Goal: Task Accomplishment & Management: Use online tool/utility

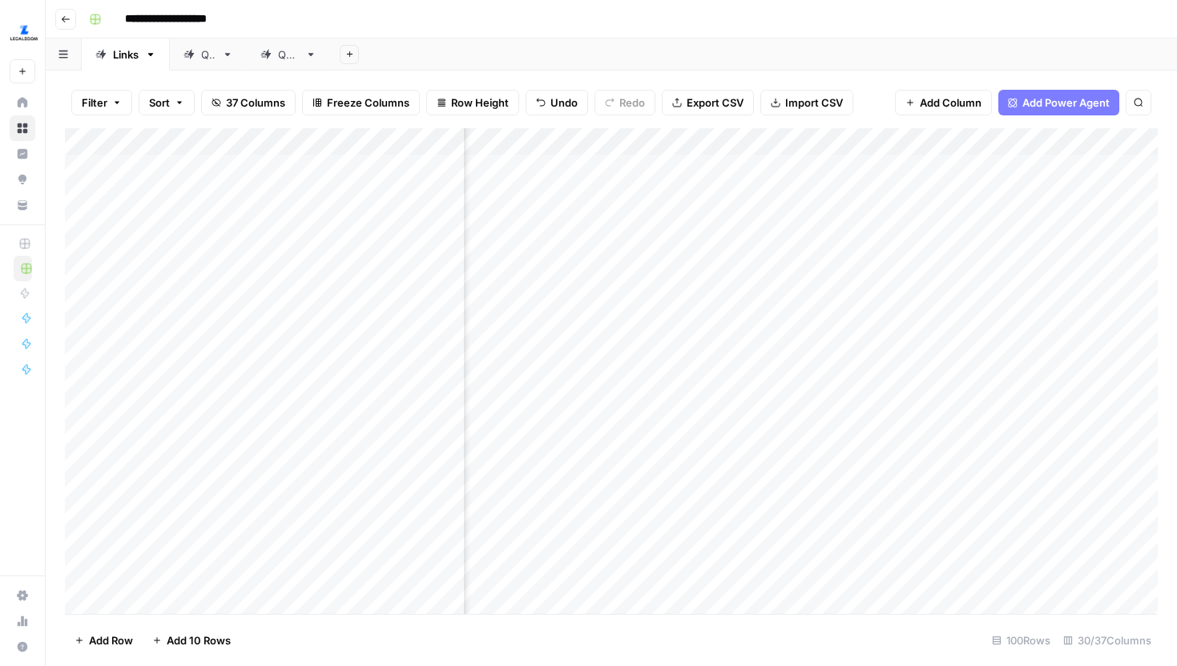
scroll to position [0, 2434]
click at [676, 324] on div "Add Column" at bounding box center [611, 371] width 1093 height 486
click at [863, 322] on div "Add Column" at bounding box center [611, 371] width 1093 height 486
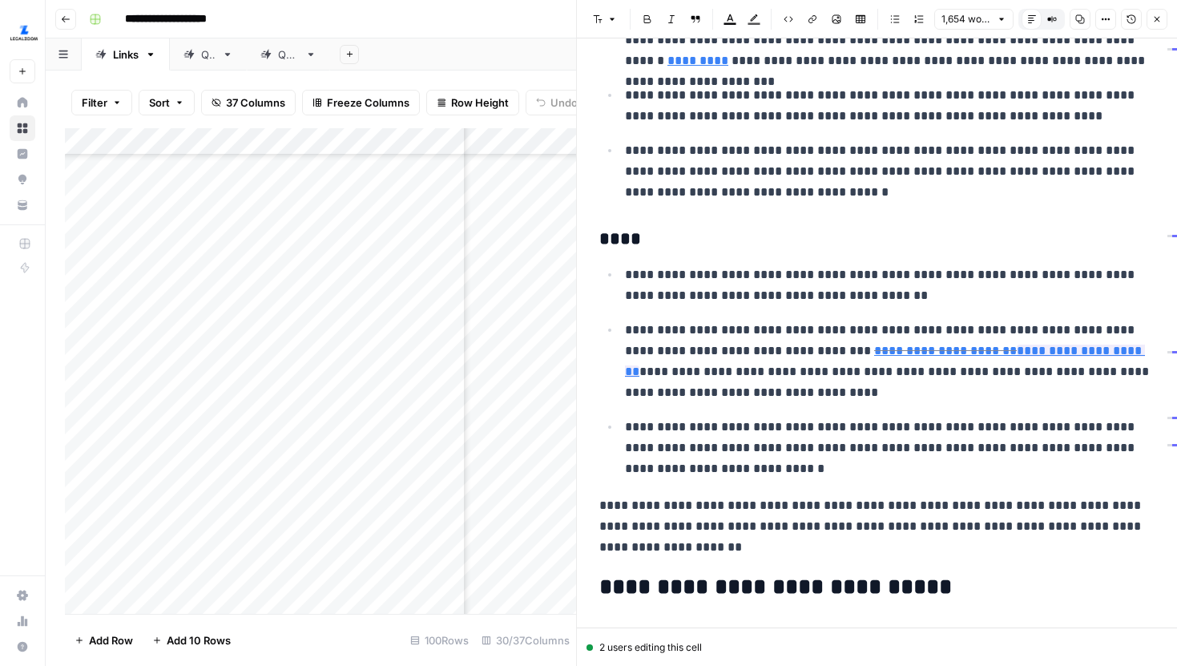
scroll to position [2022, 0]
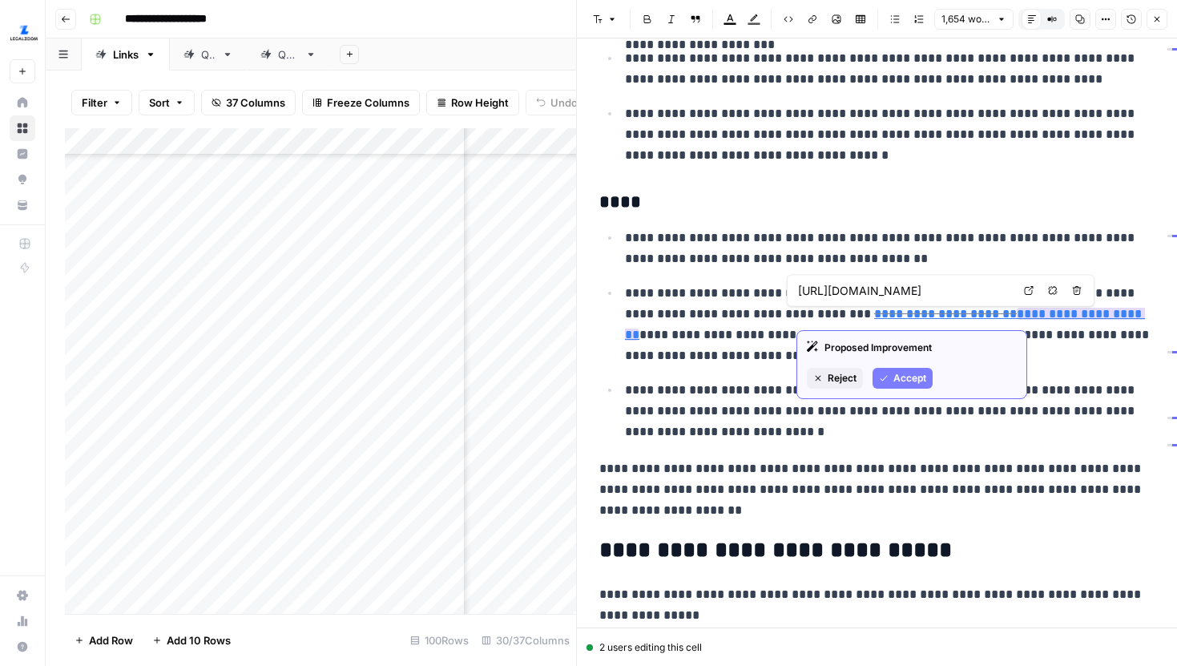
type input "https://www.legalzoom.com/articles/can-you-patent-an-idea"
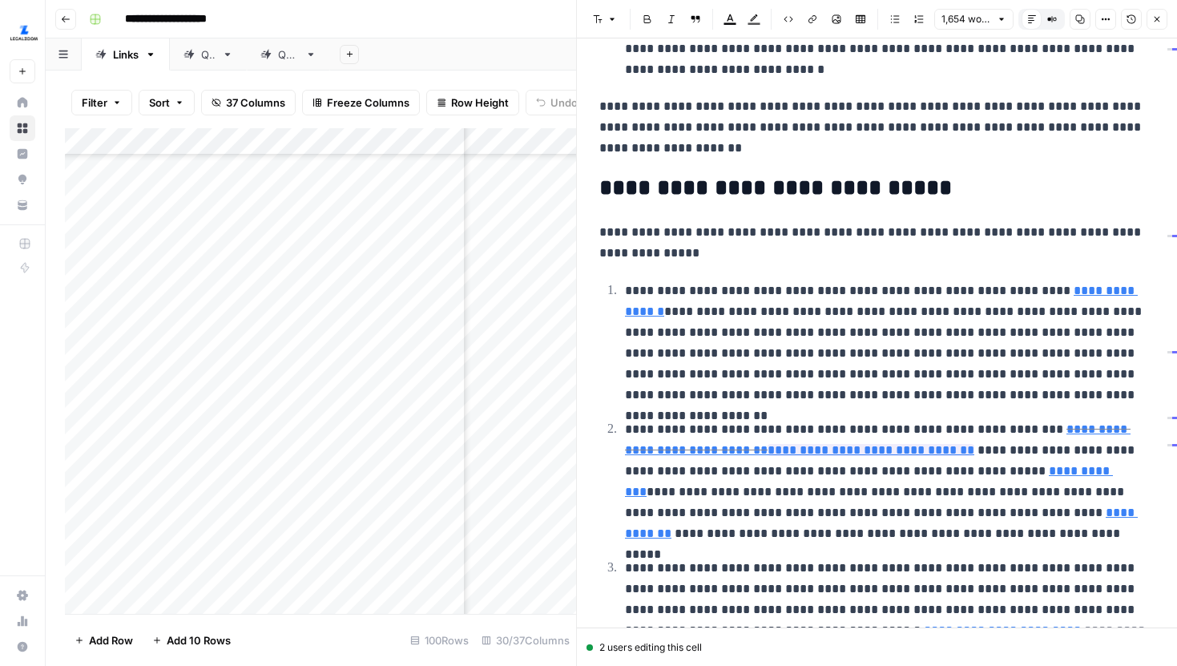
scroll to position [2572, 0]
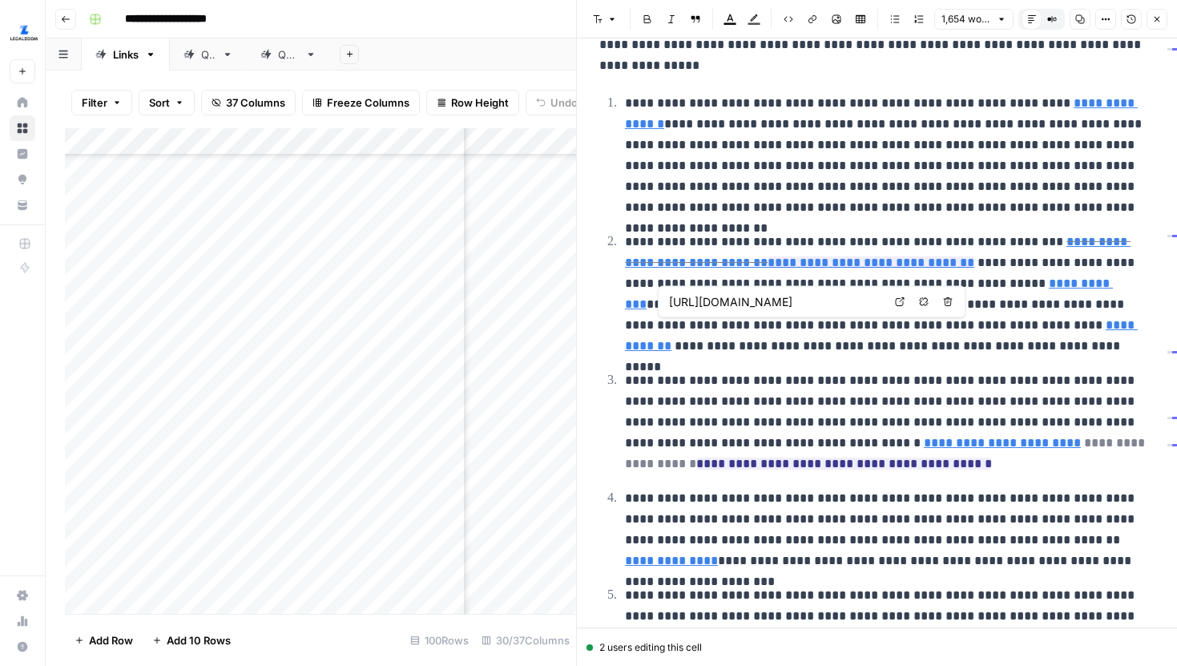
type input "https://www.uspto.gov/trademarks/application-timeline"
click at [1162, 18] on button "Close" at bounding box center [1157, 19] width 21 height 21
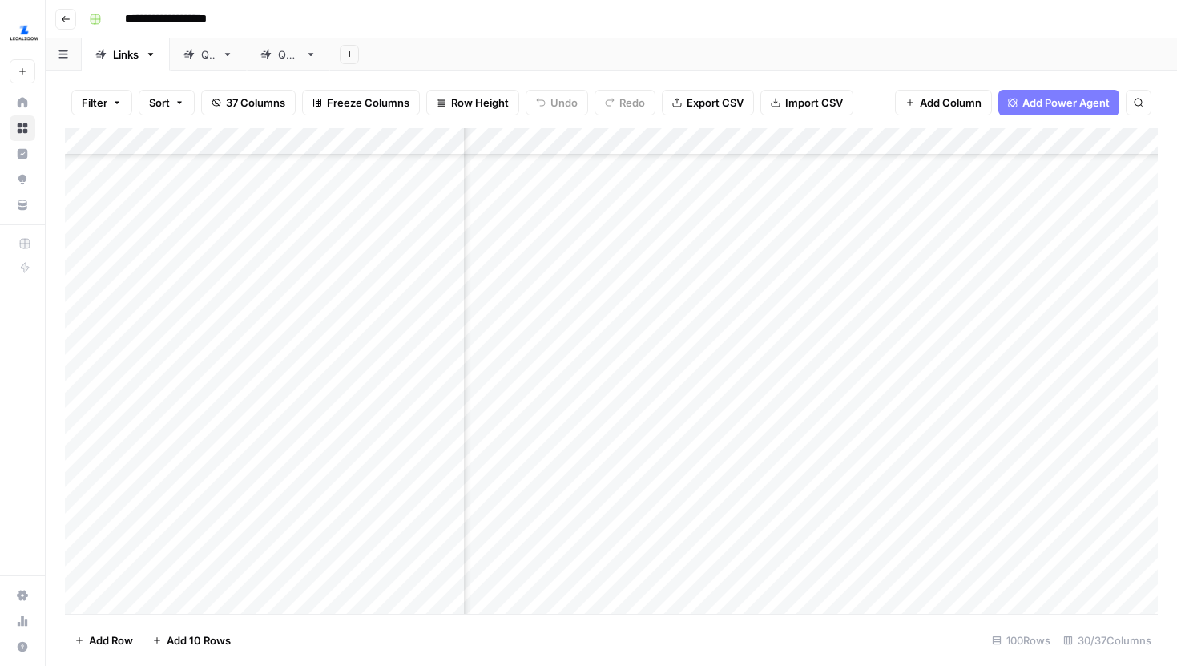
scroll to position [512, 3187]
click at [934, 341] on div "Add Column" at bounding box center [611, 371] width 1093 height 486
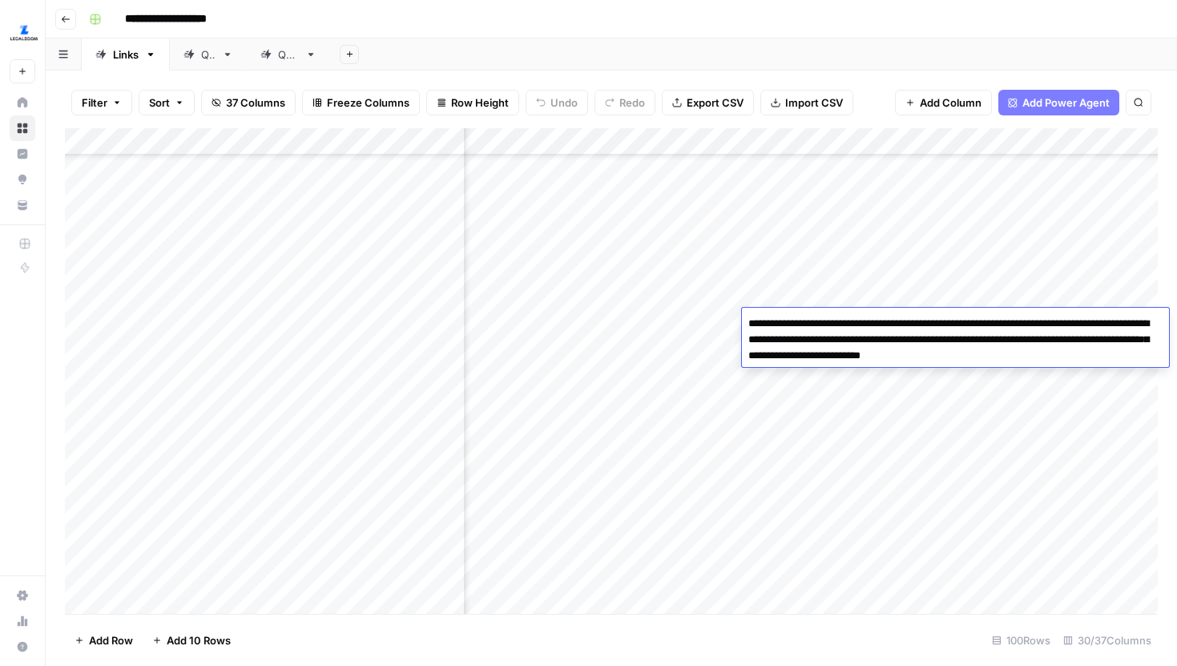
click at [986, 391] on div "Add Column" at bounding box center [611, 371] width 1093 height 486
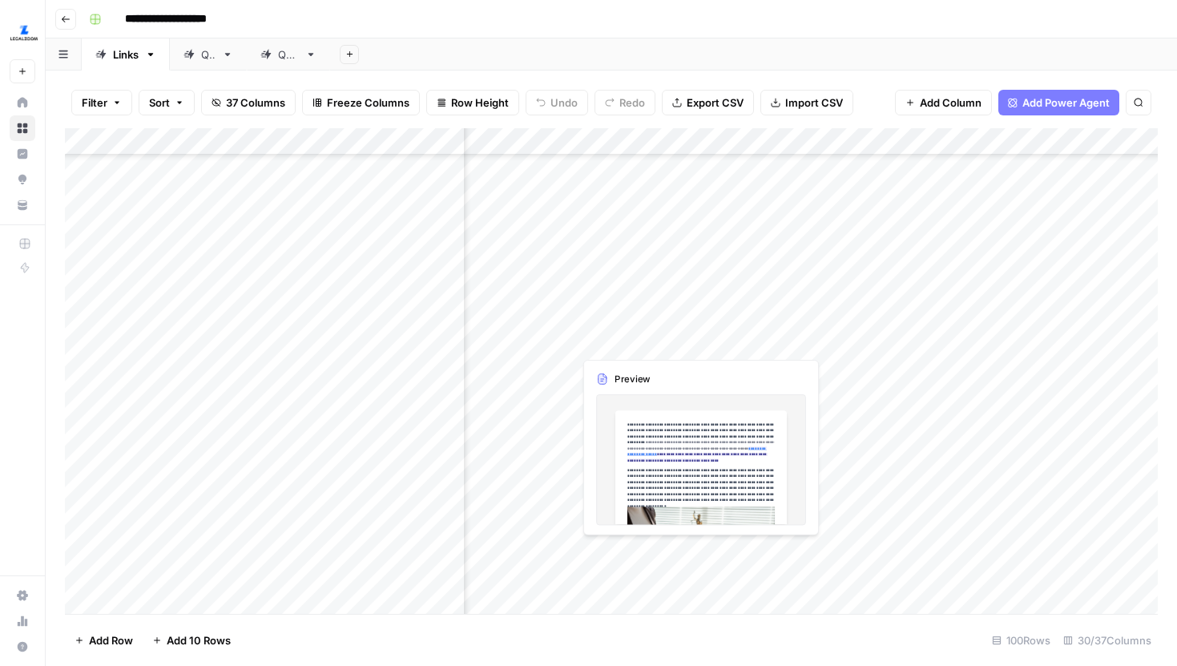
click at [758, 326] on div "Add Column" at bounding box center [611, 371] width 1093 height 486
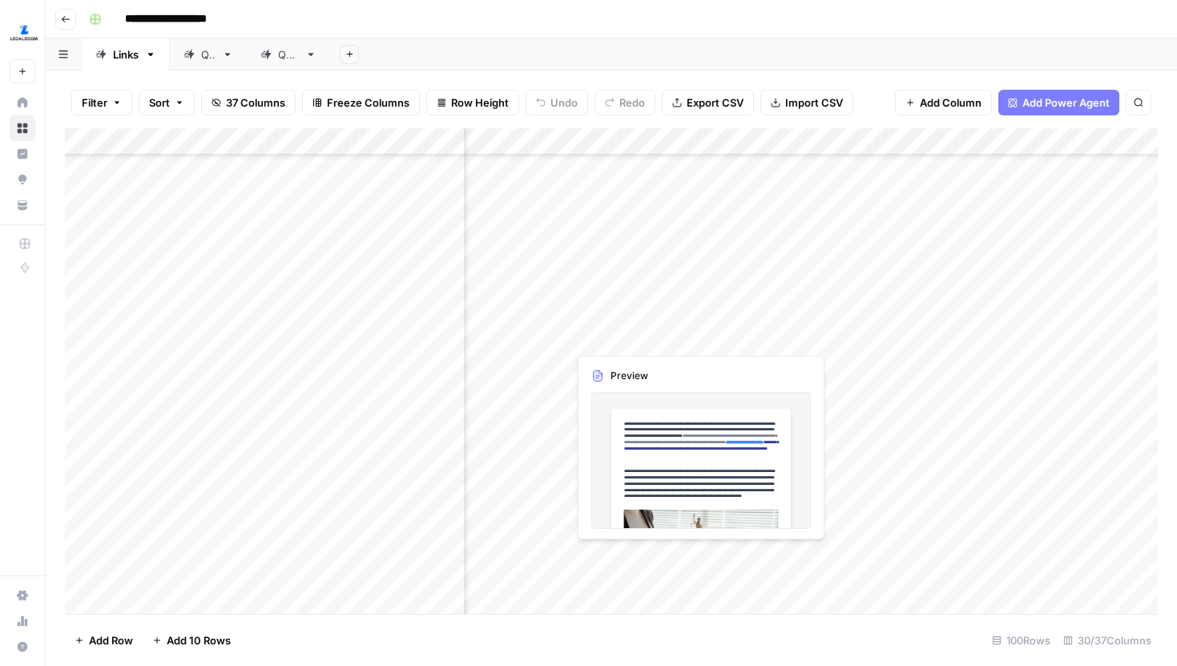
click at [758, 326] on div "Add Column" at bounding box center [611, 371] width 1093 height 486
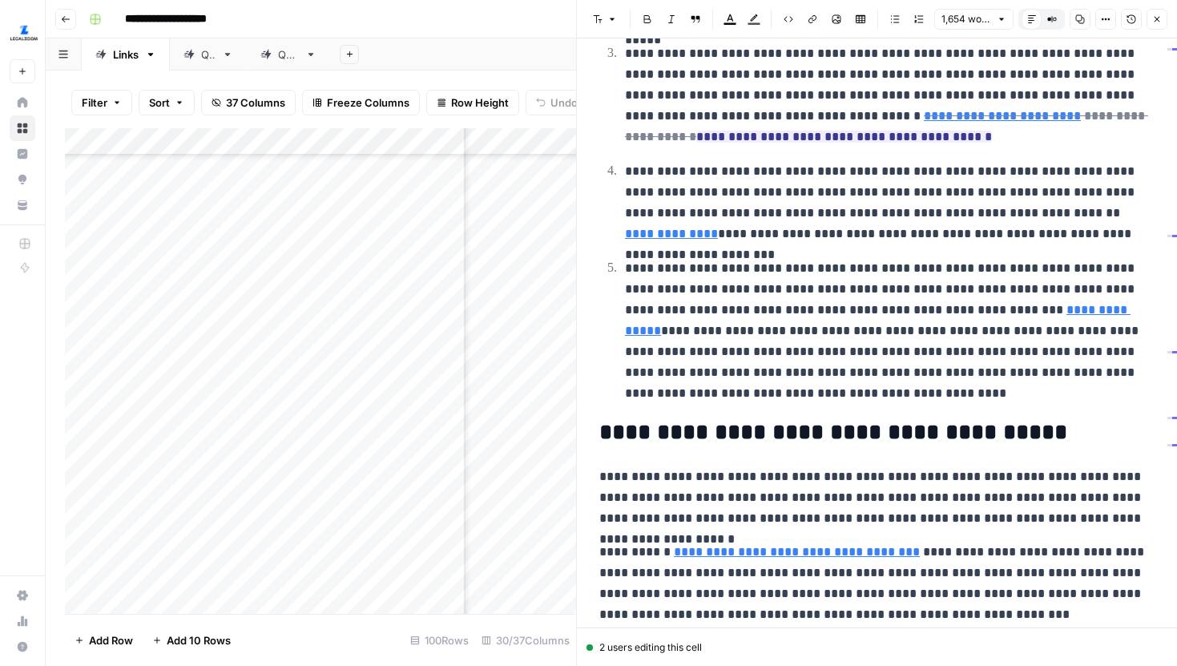
scroll to position [2814, 0]
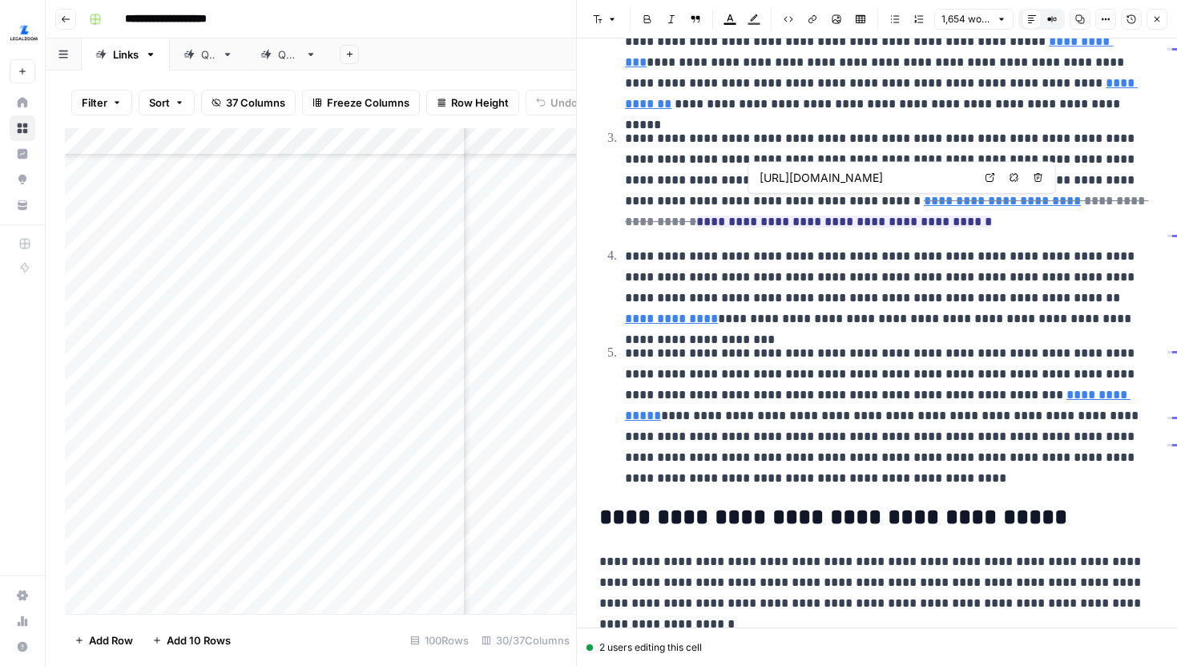
click at [988, 176] on icon at bounding box center [991, 178] width 10 height 10
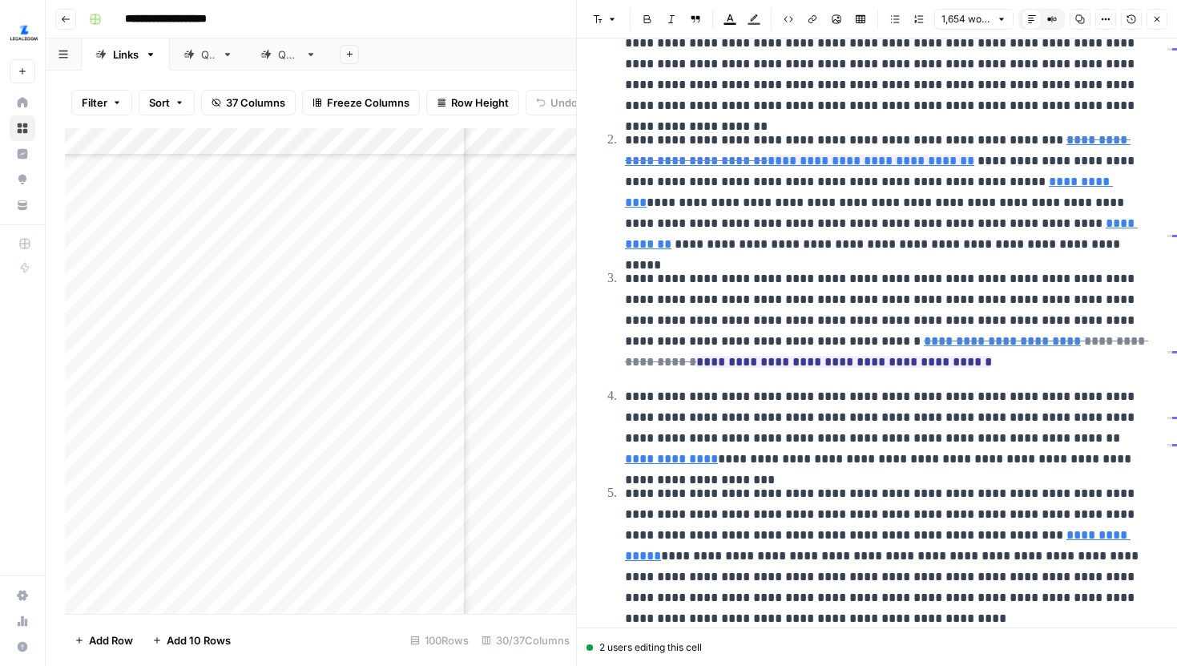
scroll to position [2668, 0]
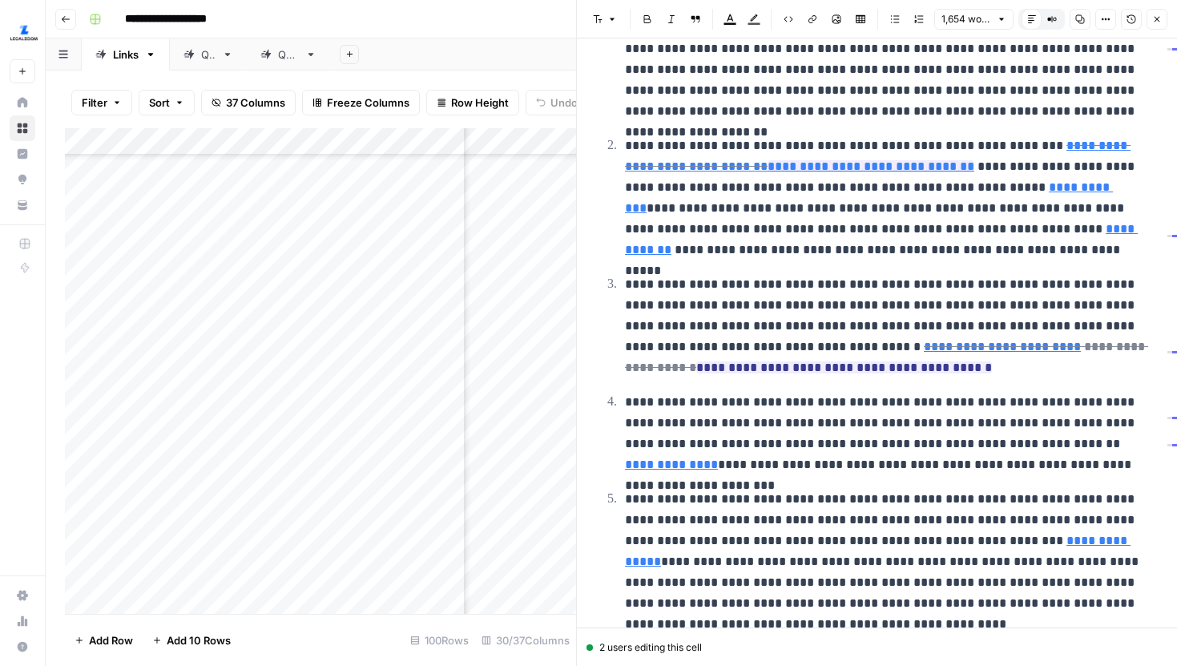
click at [1160, 23] on icon "button" at bounding box center [1157, 19] width 10 height 10
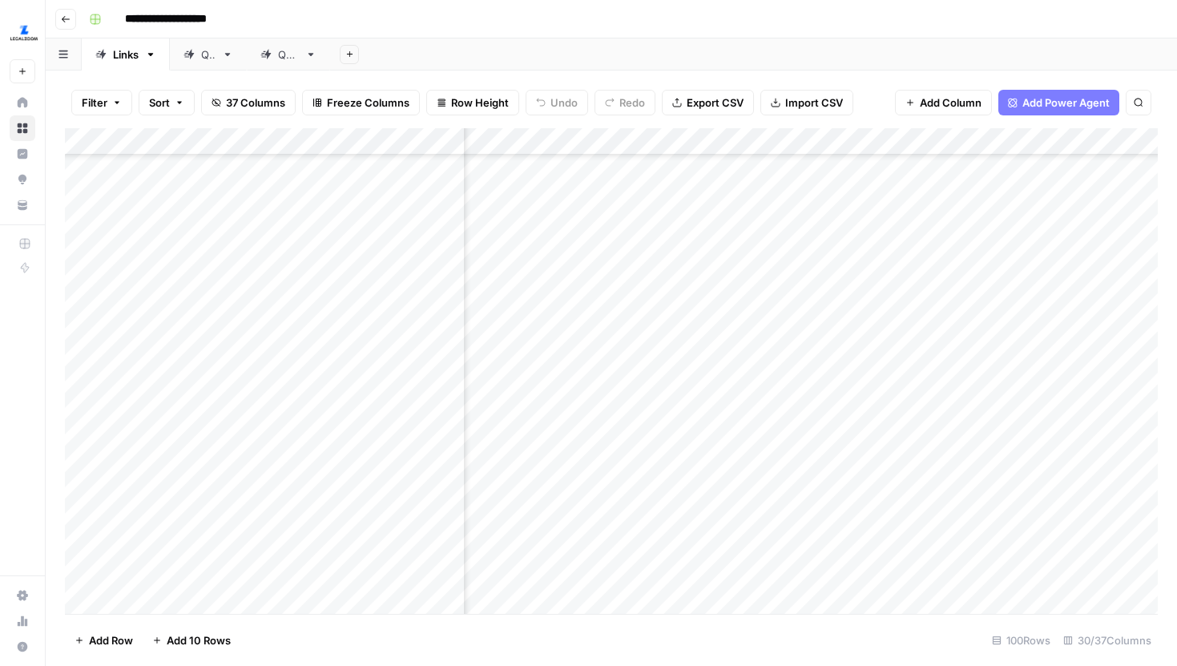
scroll to position [512, 828]
click at [696, 321] on div "Add Column" at bounding box center [611, 371] width 1093 height 486
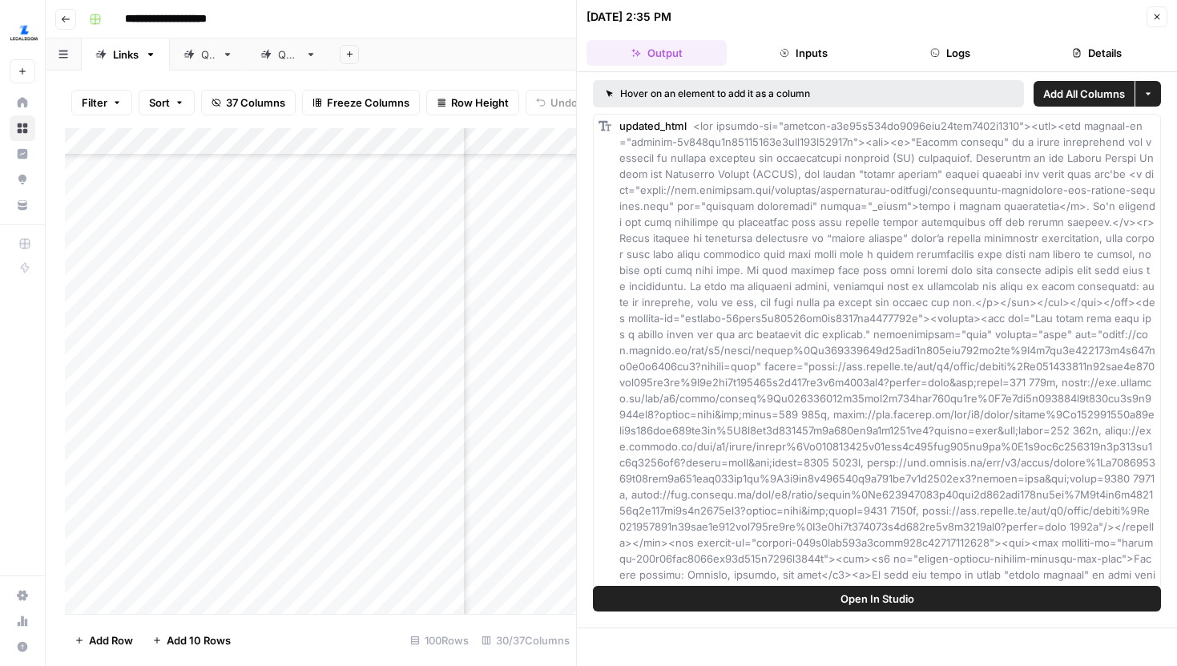
click at [1004, 58] on button "Logs" at bounding box center [951, 53] width 140 height 26
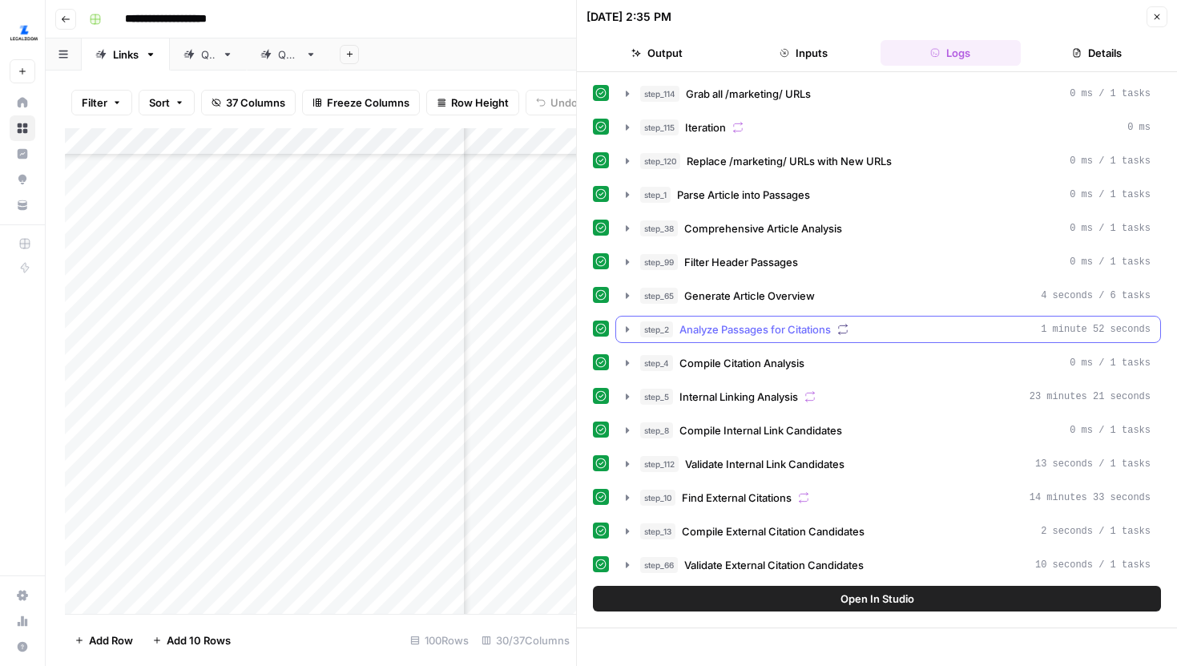
click at [624, 336] on button "step_2 Analyze Passages for Citations 1 minute 52 seconds" at bounding box center [888, 330] width 544 height 26
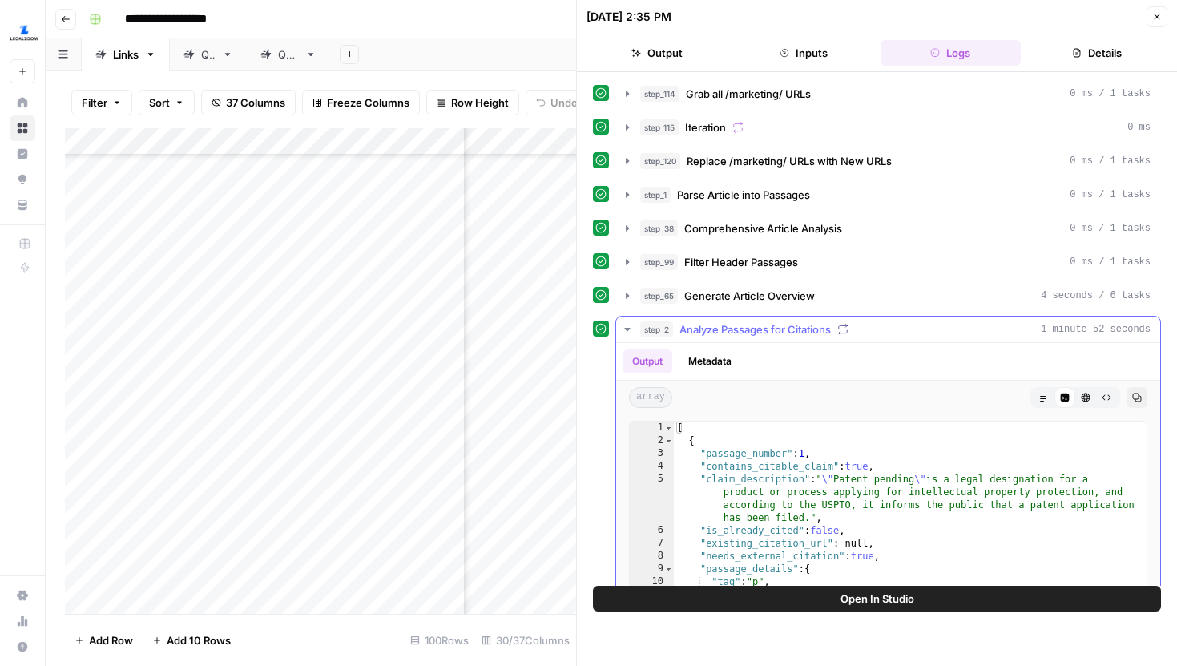
scroll to position [89, 0]
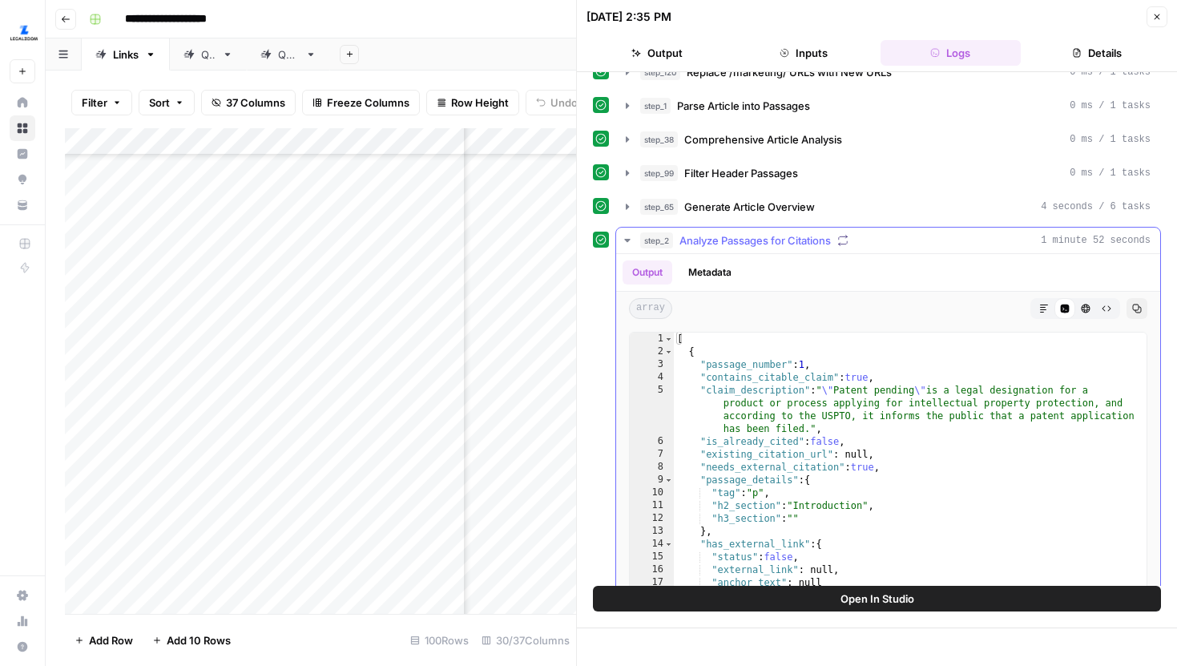
type textarea "**********"
click at [889, 387] on div "[ { "passage_number" : 1 , "contains_citable_claim" : true , "claim_description…" at bounding box center [910, 522] width 473 height 379
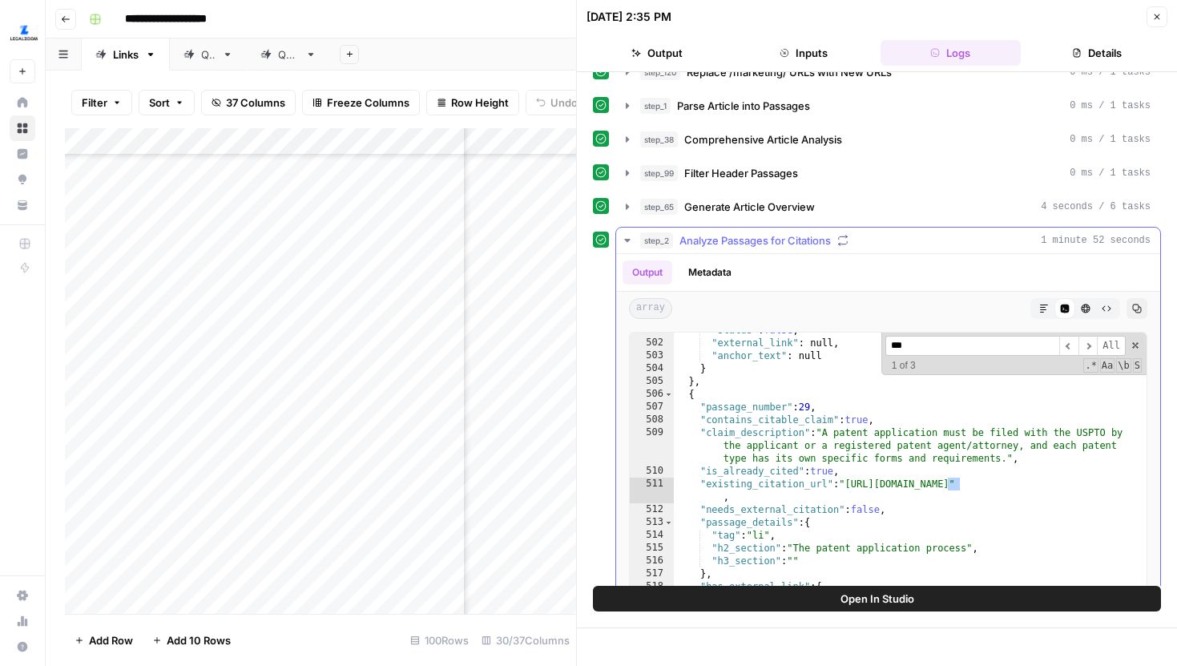
scroll to position [6766, 0]
type input "****"
click at [1091, 339] on span "​" at bounding box center [1088, 346] width 19 height 20
click at [1157, 10] on button "Close" at bounding box center [1157, 16] width 21 height 21
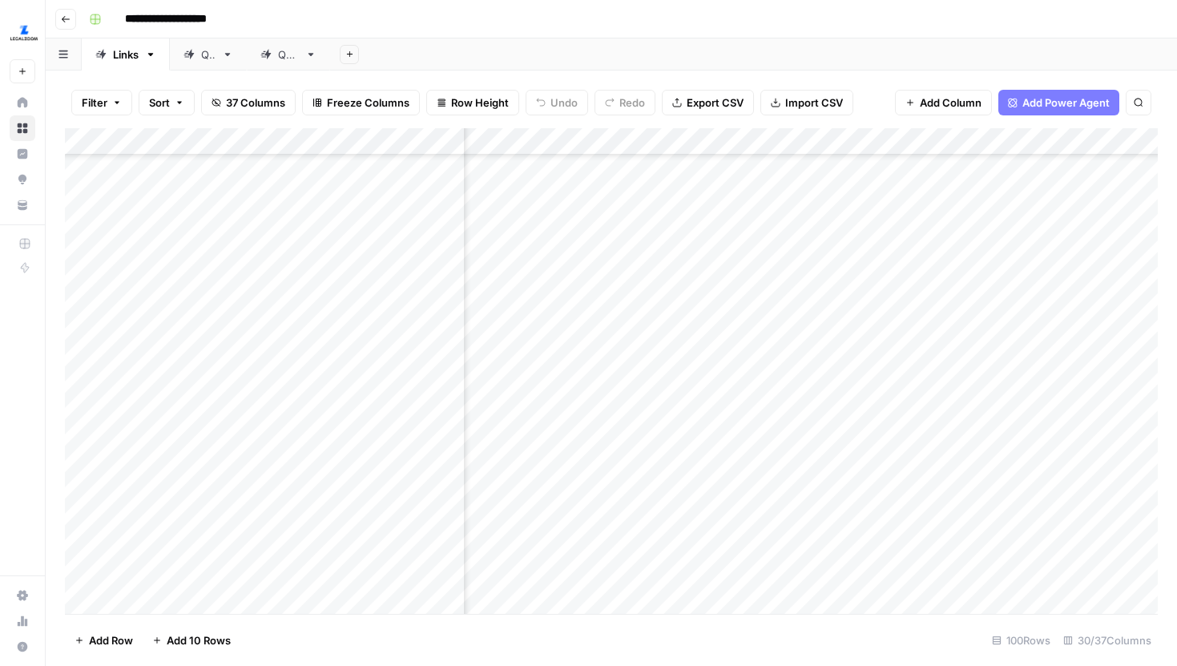
scroll to position [512, 3189]
click at [786, 320] on div "Add Column" at bounding box center [611, 371] width 1093 height 486
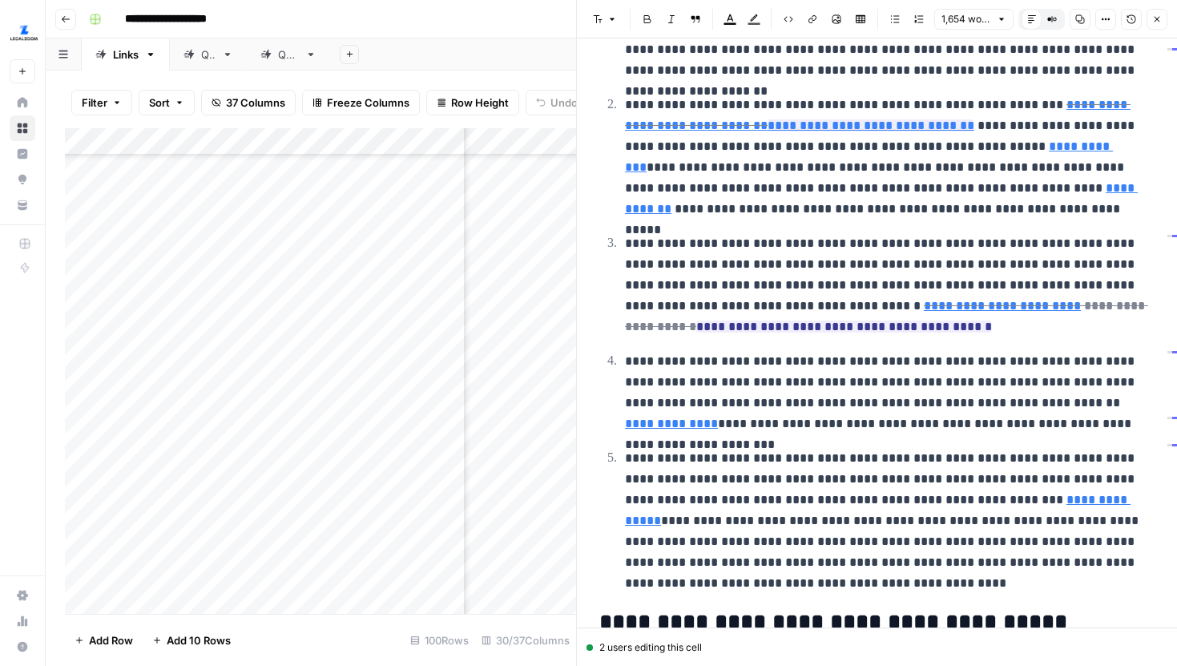
scroll to position [2624, 0]
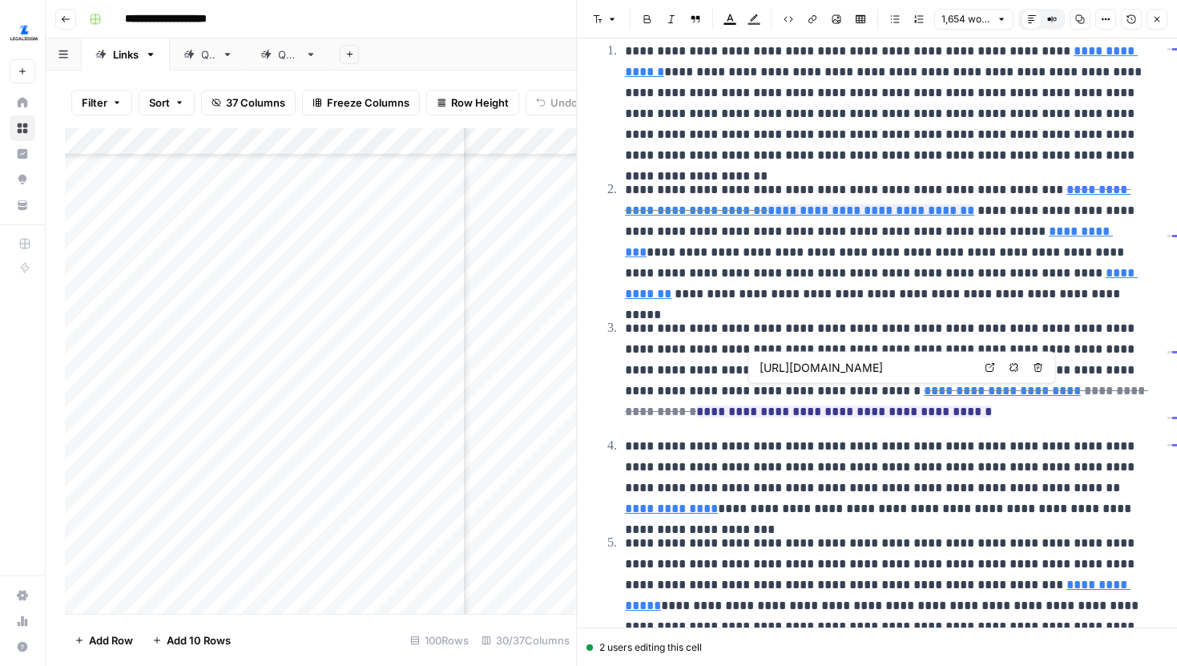
type input "https://www.uspto.gov/patents/basics/apply"
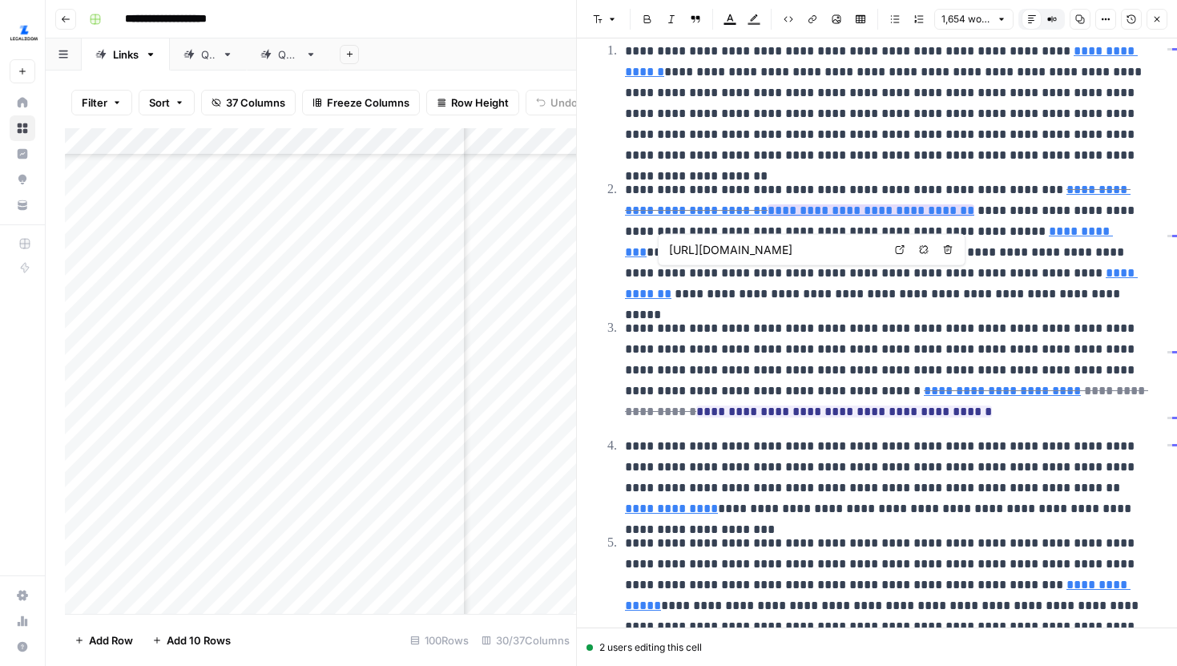
type input "https://www.legalzoom.com/articles/do-i-need-a-patent-attorney"
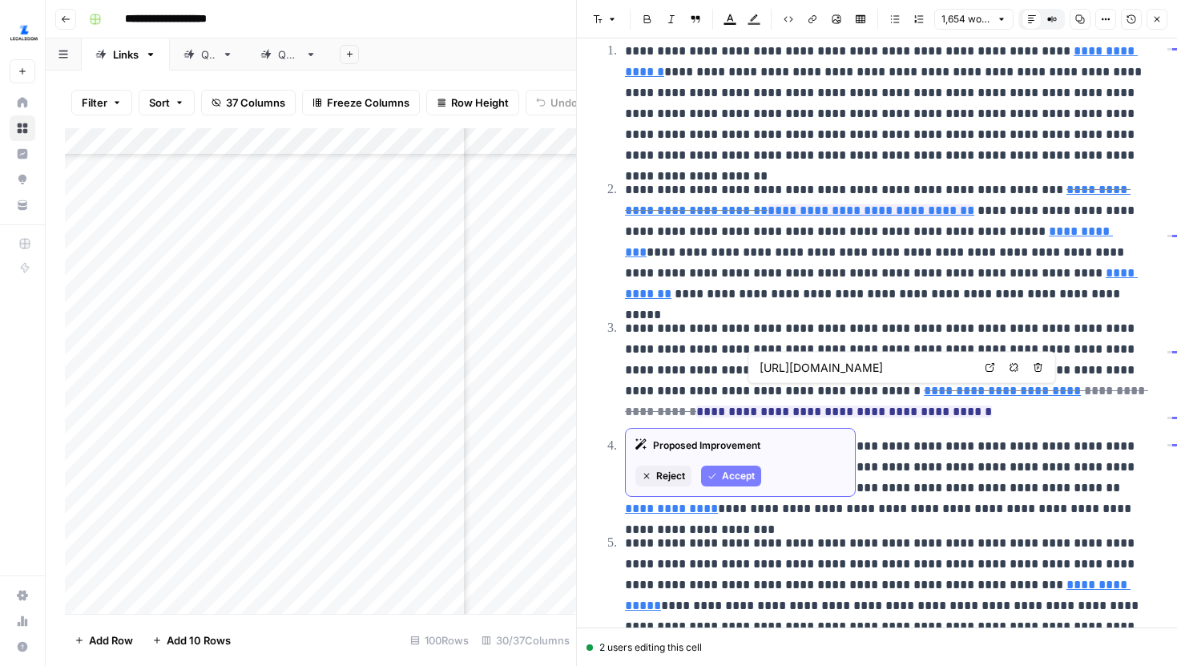
type input "https://www.legalzoom.com/articles/what-are-the-different-types-of-patents"
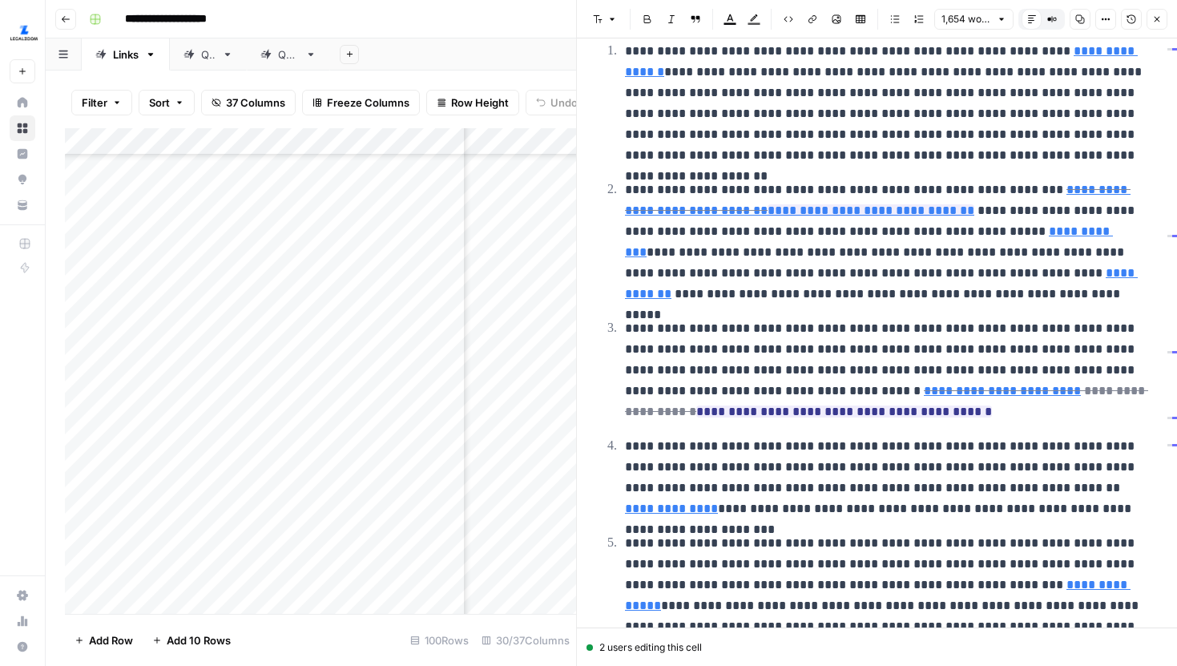
click at [1153, 13] on button "Close" at bounding box center [1157, 19] width 21 height 21
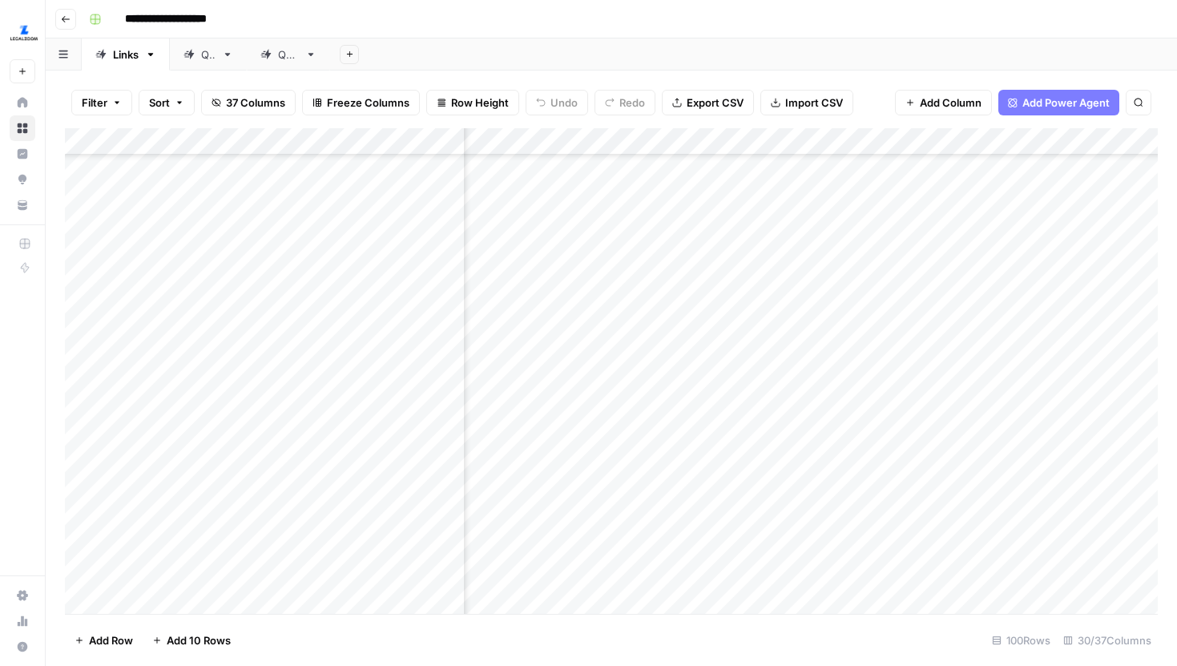
scroll to position [512, 658]
click at [861, 322] on div "Add Column" at bounding box center [611, 371] width 1093 height 486
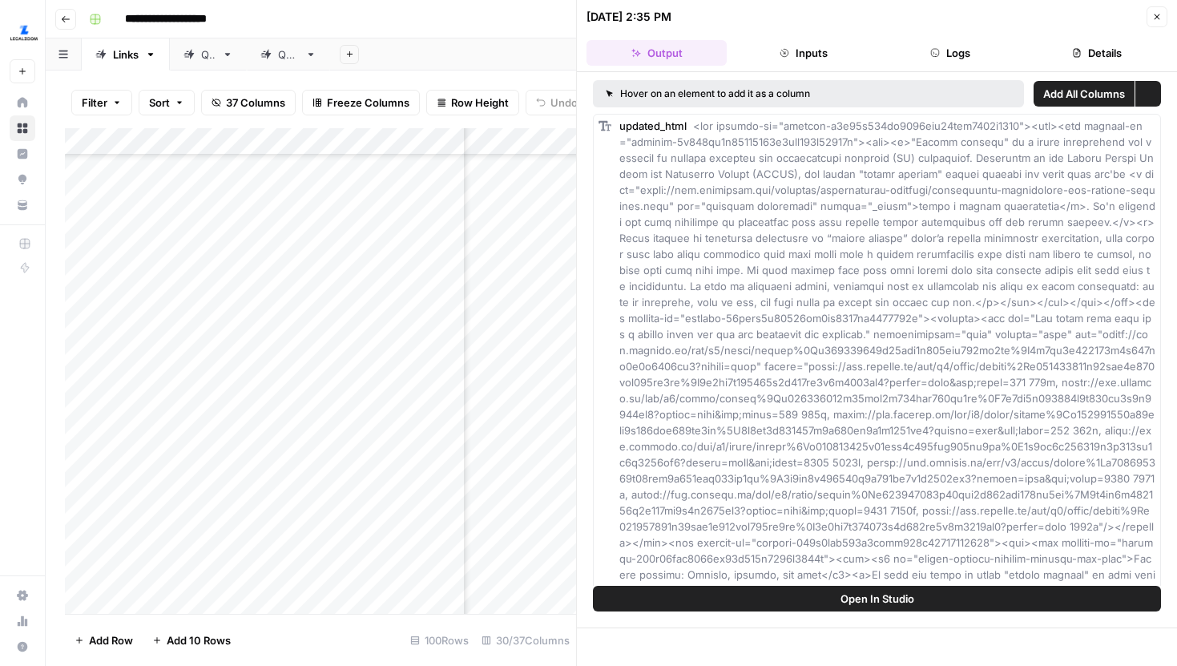
click at [983, 43] on button "Logs" at bounding box center [951, 53] width 140 height 26
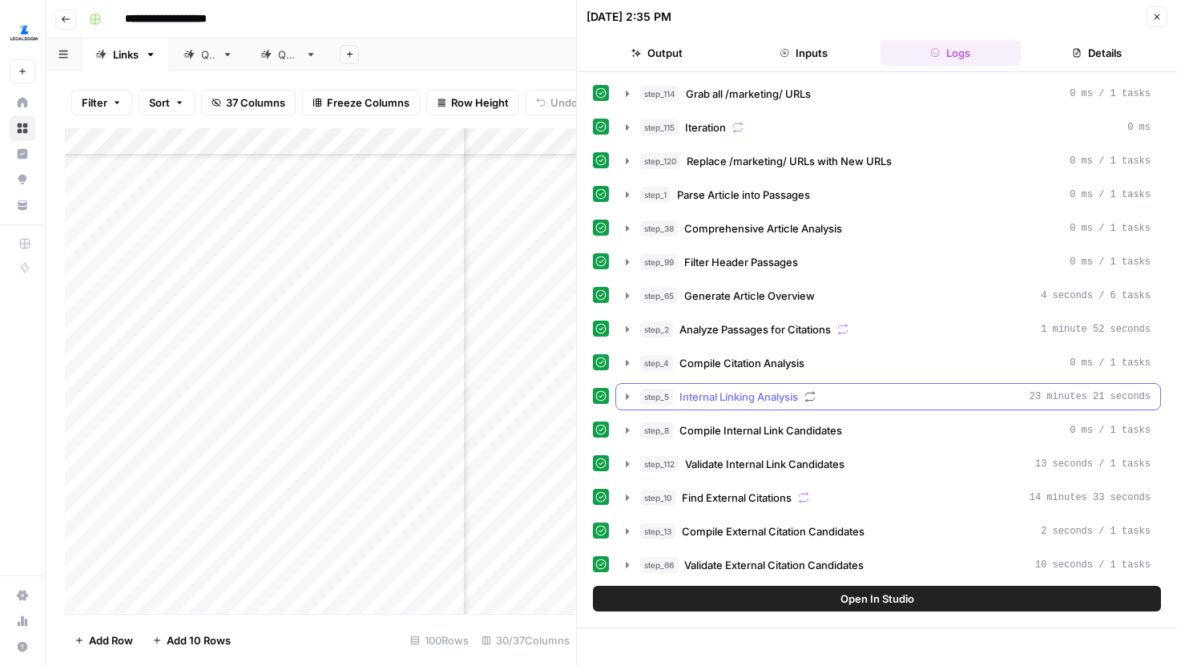
click at [630, 398] on icon "button" at bounding box center [627, 396] width 13 height 13
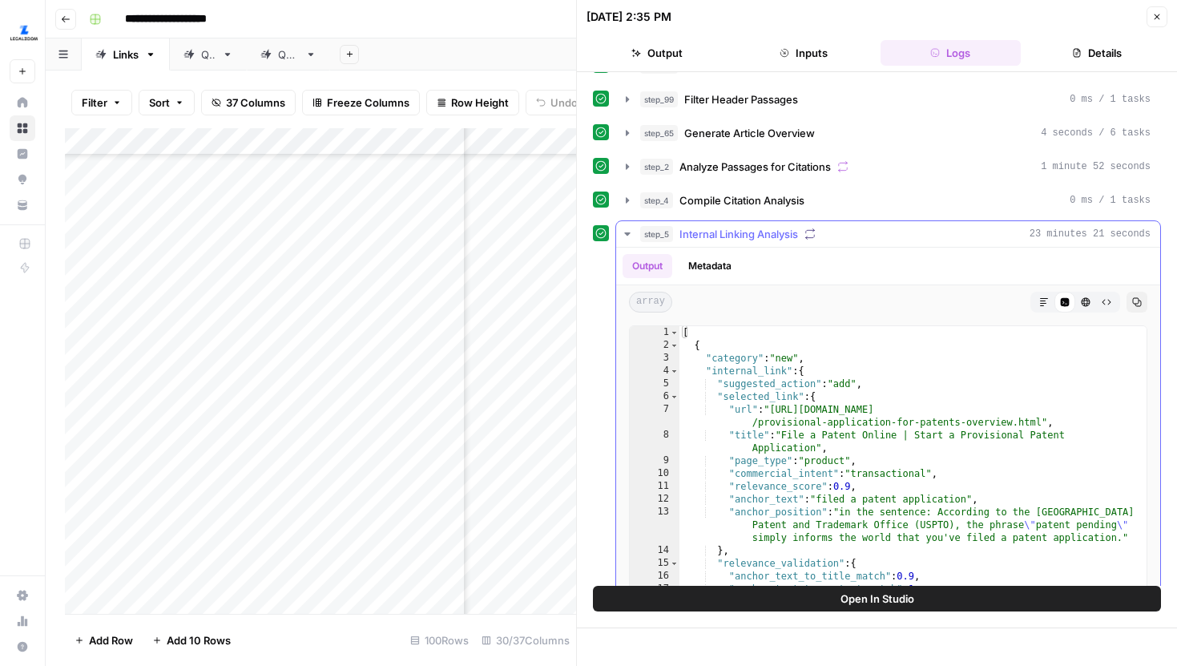
scroll to position [167, 0]
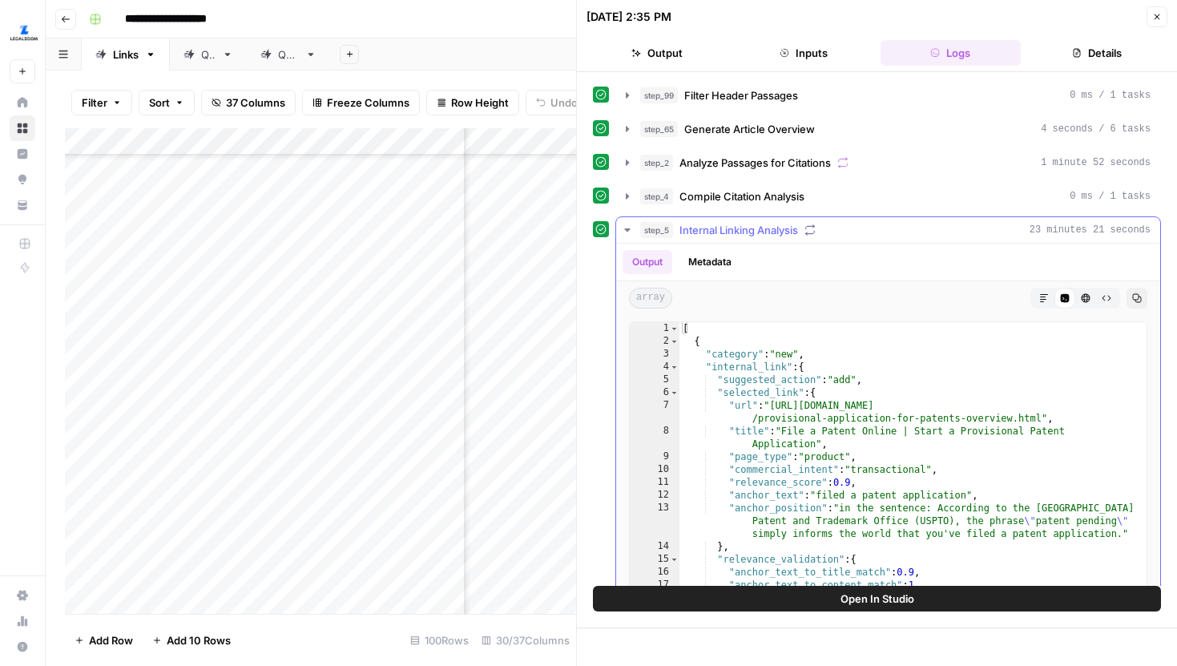
type textarea "**********"
click at [893, 374] on div "[ { "category" : "new" , "internal_link" : { "suggested_action" : "add" , "sele…" at bounding box center [913, 492] width 467 height 341
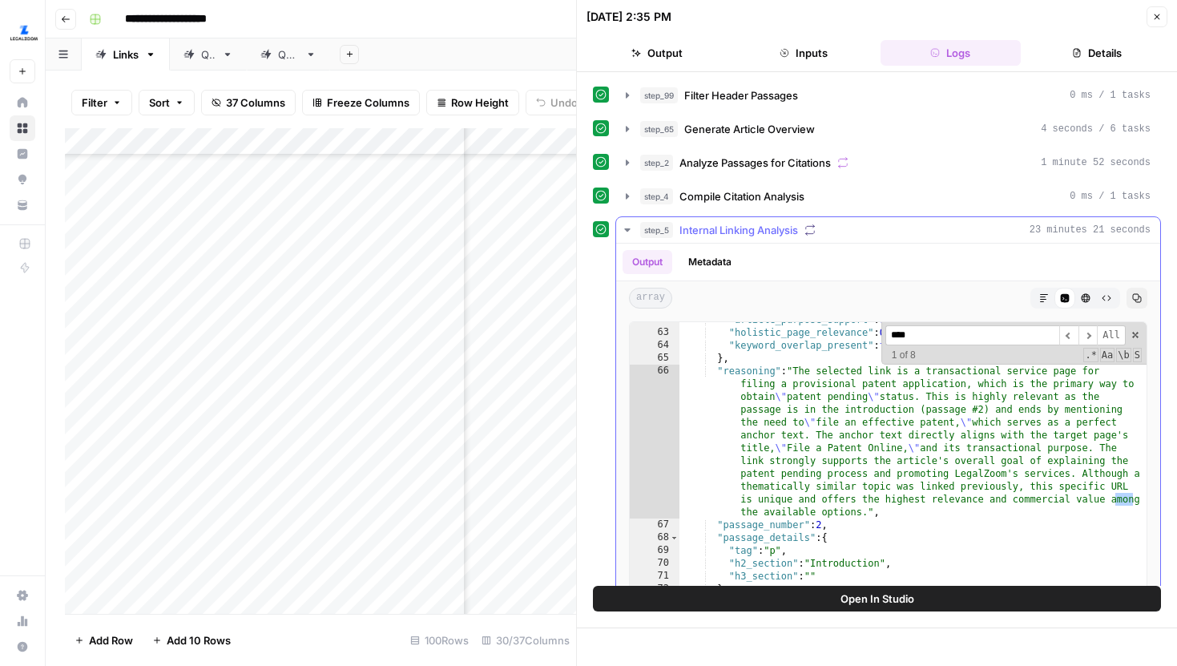
scroll to position [15643, 0]
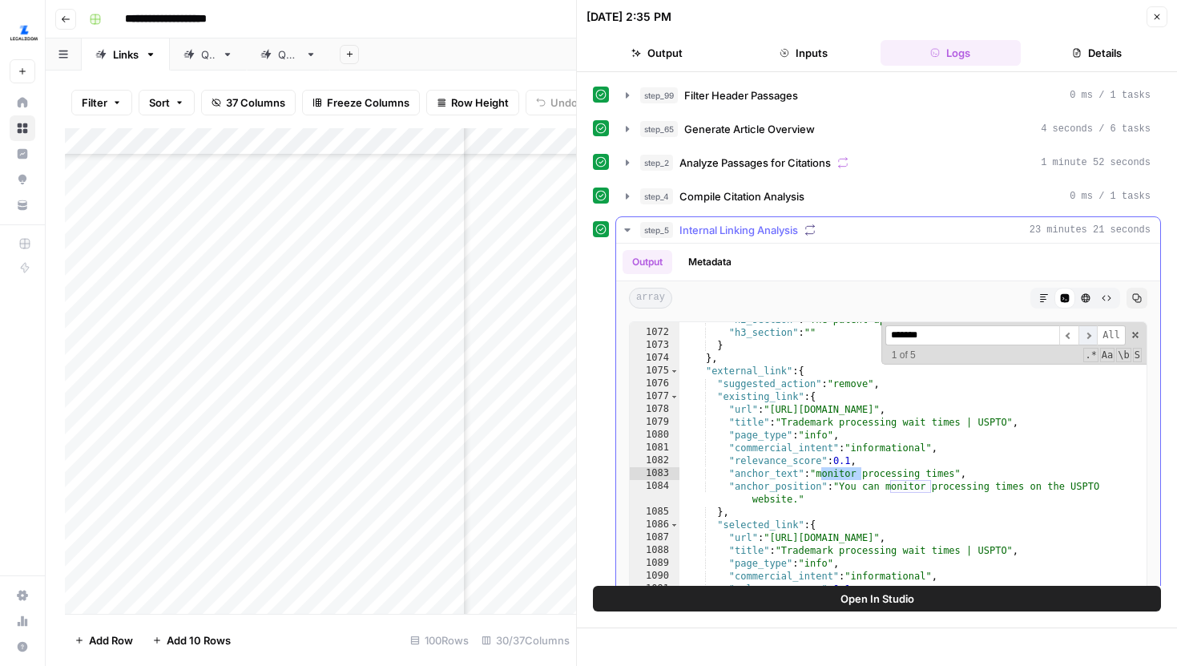
type input "*******"
click at [1089, 334] on span "​" at bounding box center [1088, 335] width 19 height 20
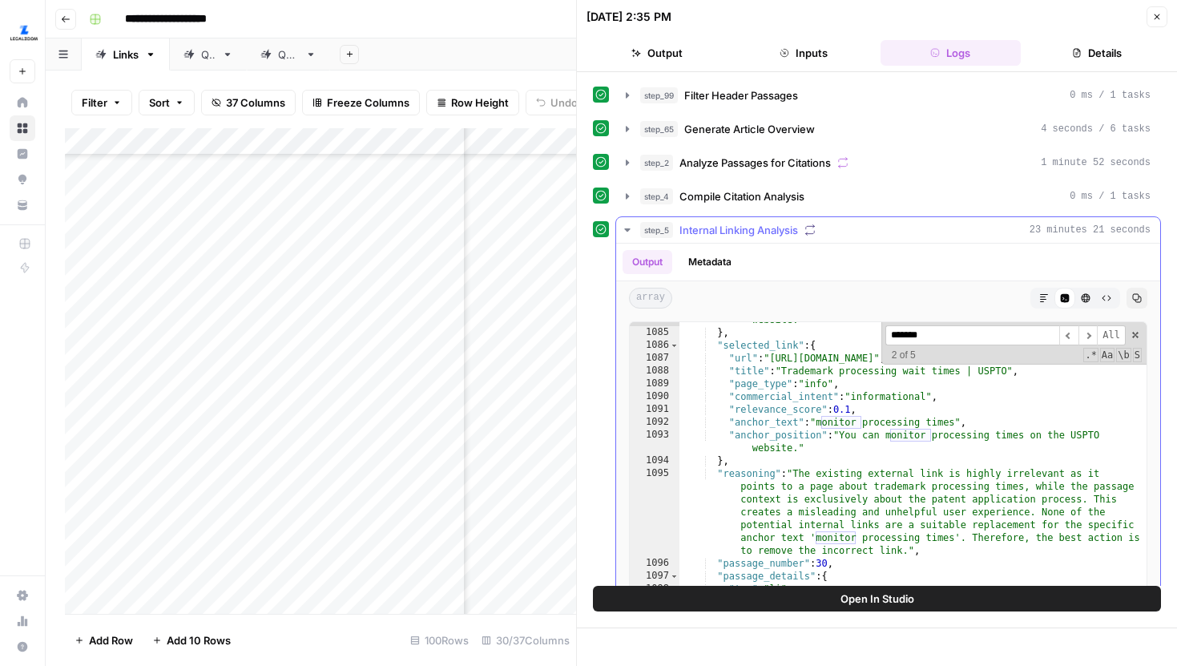
scroll to position [15822, 0]
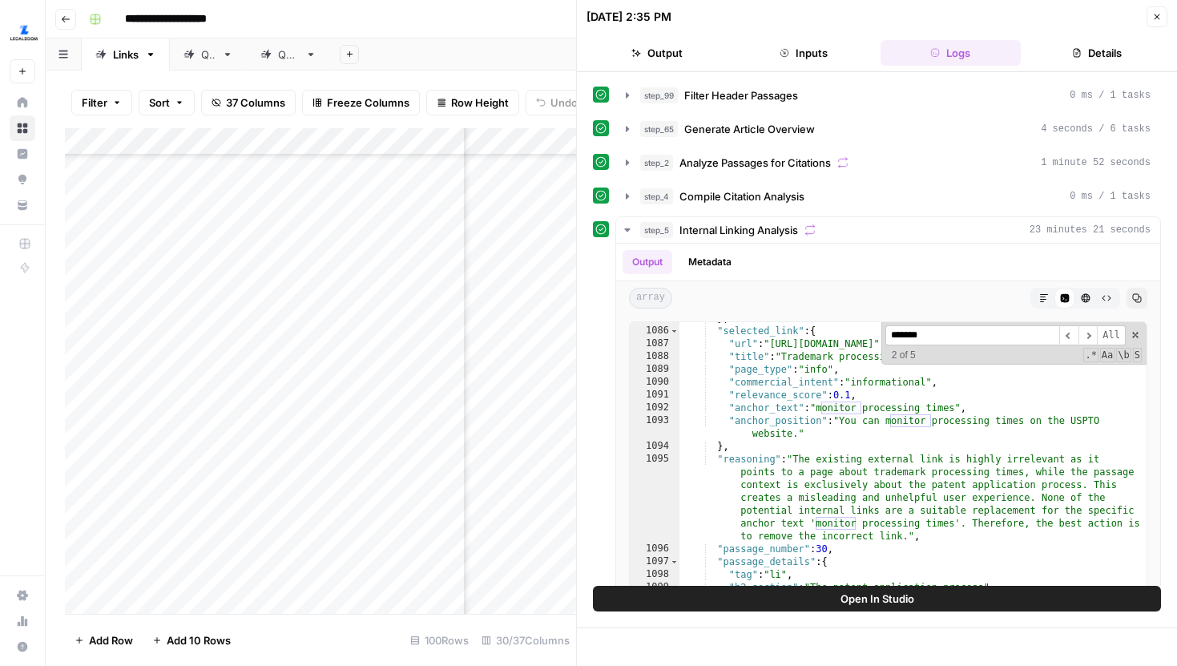
click at [1154, 17] on icon "button" at bounding box center [1157, 17] width 10 height 10
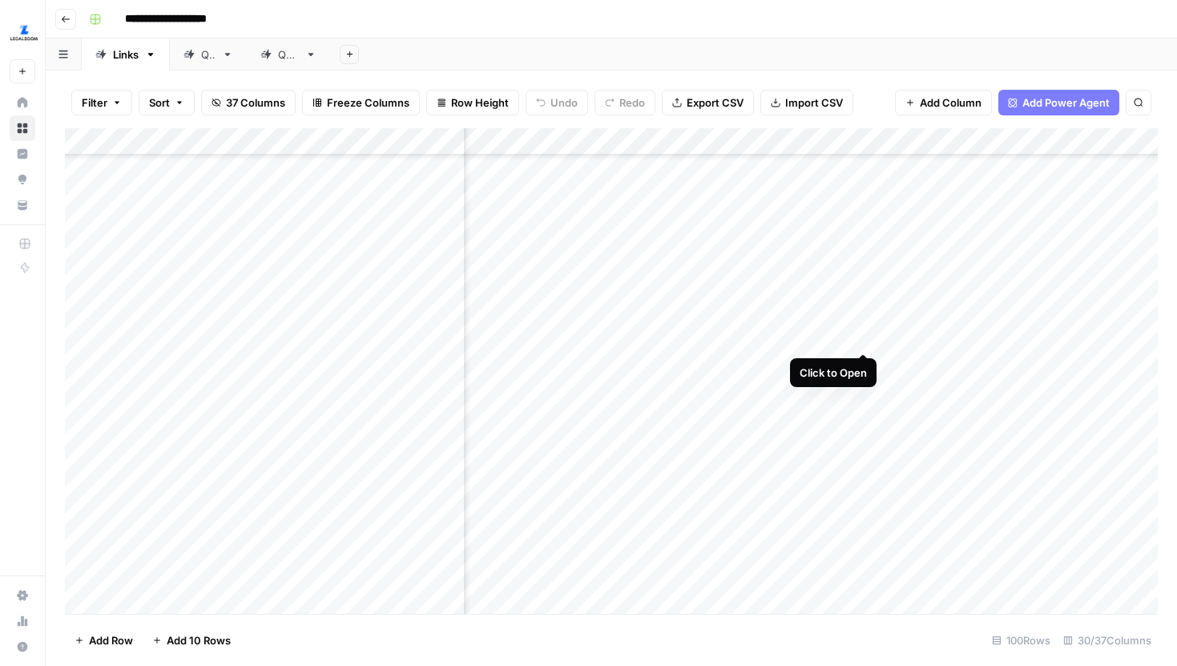
click at [865, 319] on div "Add Column" at bounding box center [611, 371] width 1093 height 486
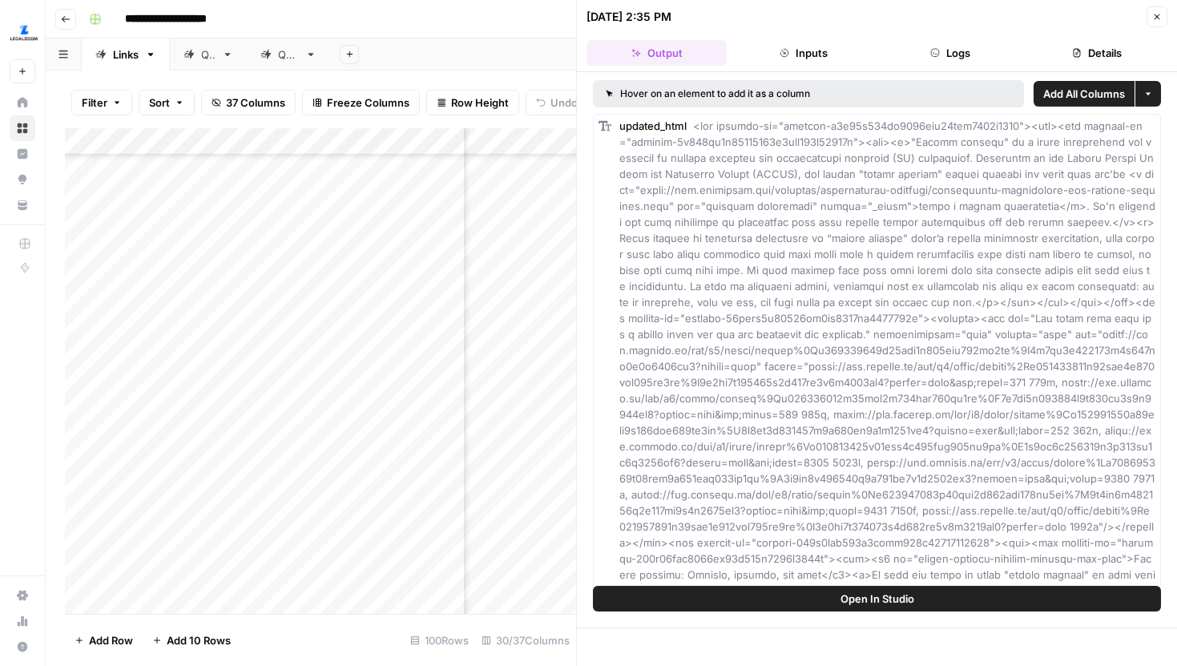
click at [1065, 51] on button "Details" at bounding box center [1097, 53] width 140 height 26
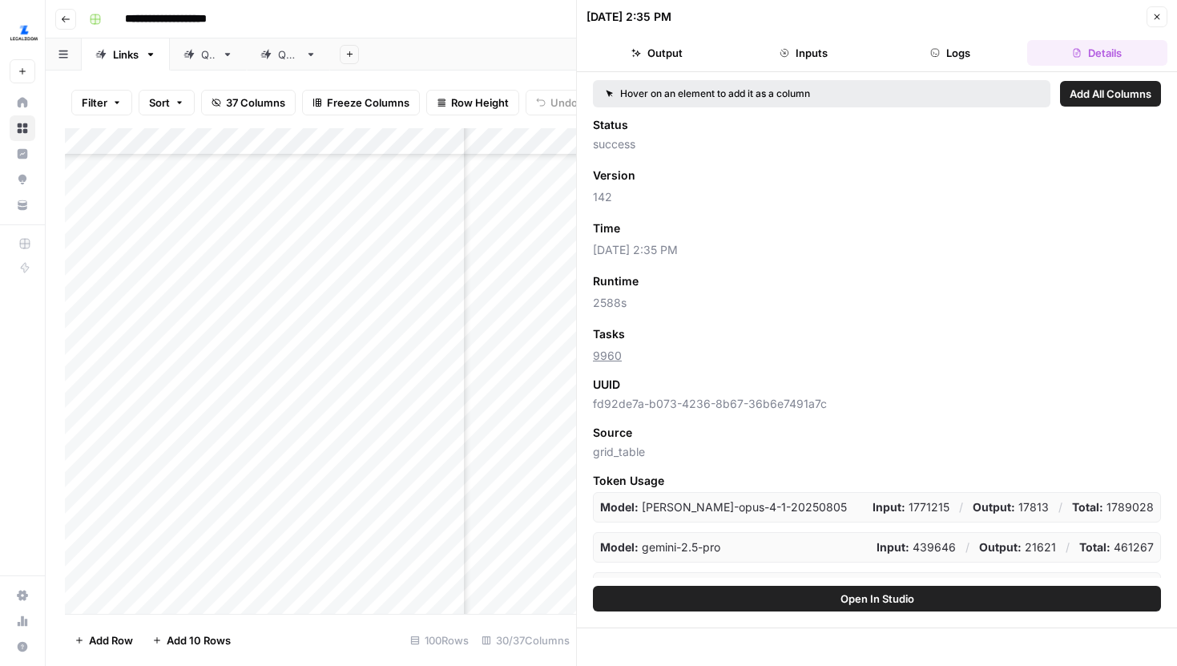
click at [1148, 13] on button "Close" at bounding box center [1157, 16] width 21 height 21
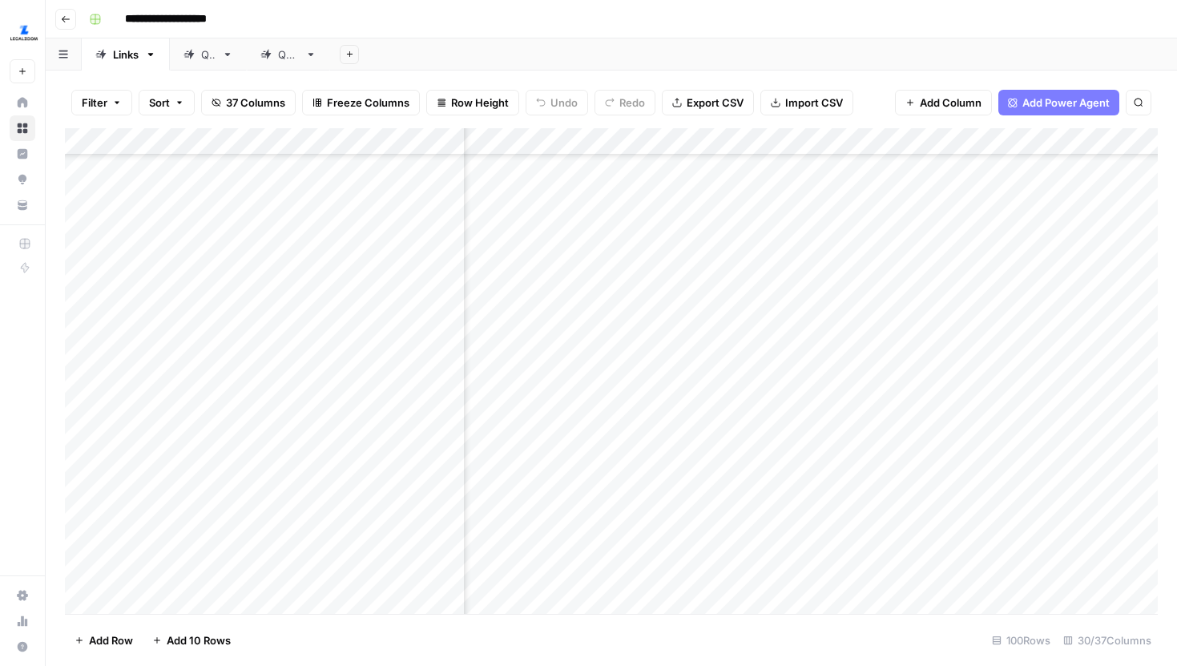
click at [810, 140] on div "Add Column" at bounding box center [611, 371] width 1093 height 486
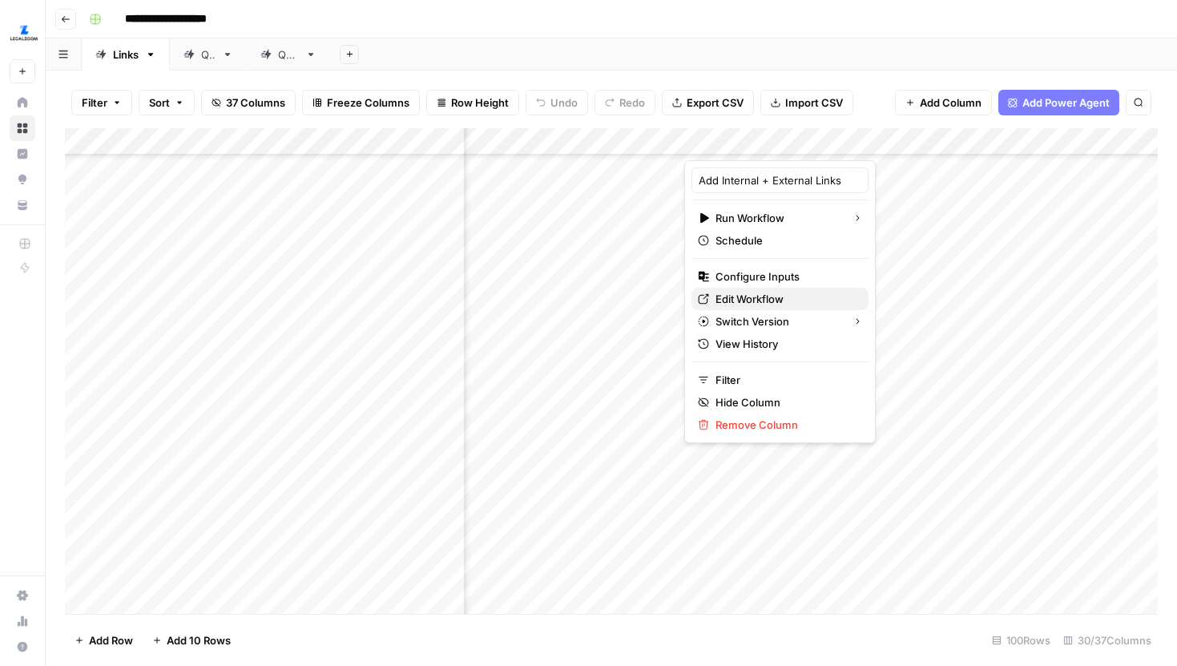
click at [760, 301] on span "Edit Workflow" at bounding box center [786, 299] width 140 height 16
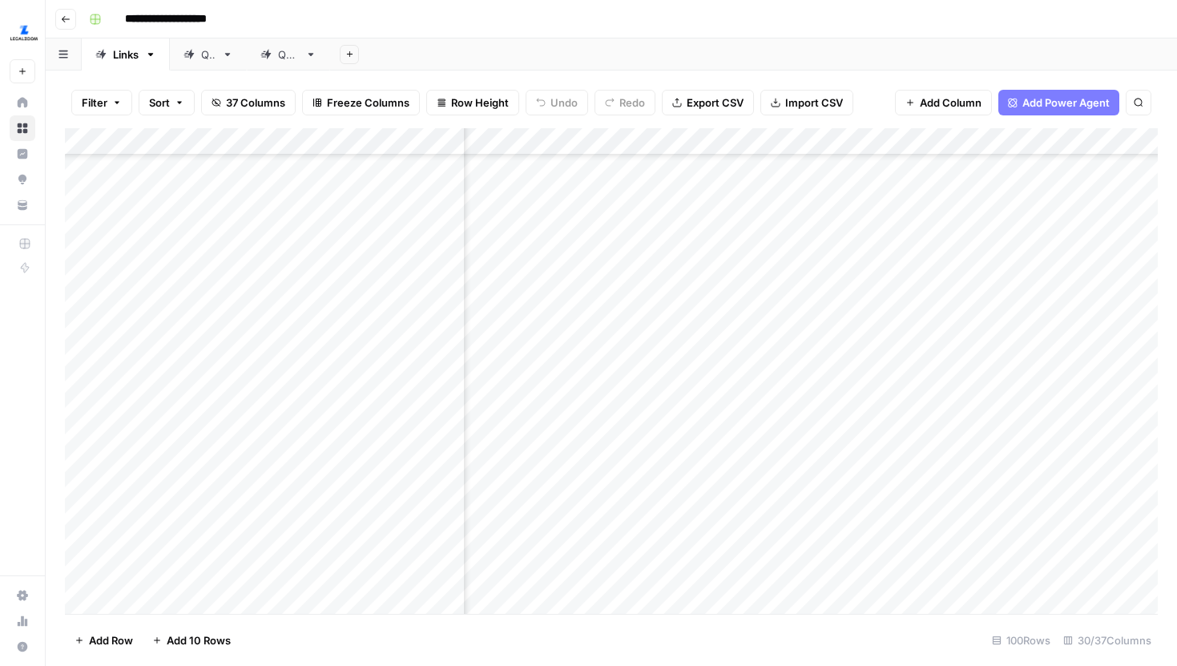
scroll to position [516, 717]
click at [829, 324] on div "Add Column" at bounding box center [611, 371] width 1093 height 486
click at [824, 164] on div "Add Column" at bounding box center [611, 371] width 1093 height 486
click at [824, 194] on div "Add Column" at bounding box center [611, 371] width 1093 height 486
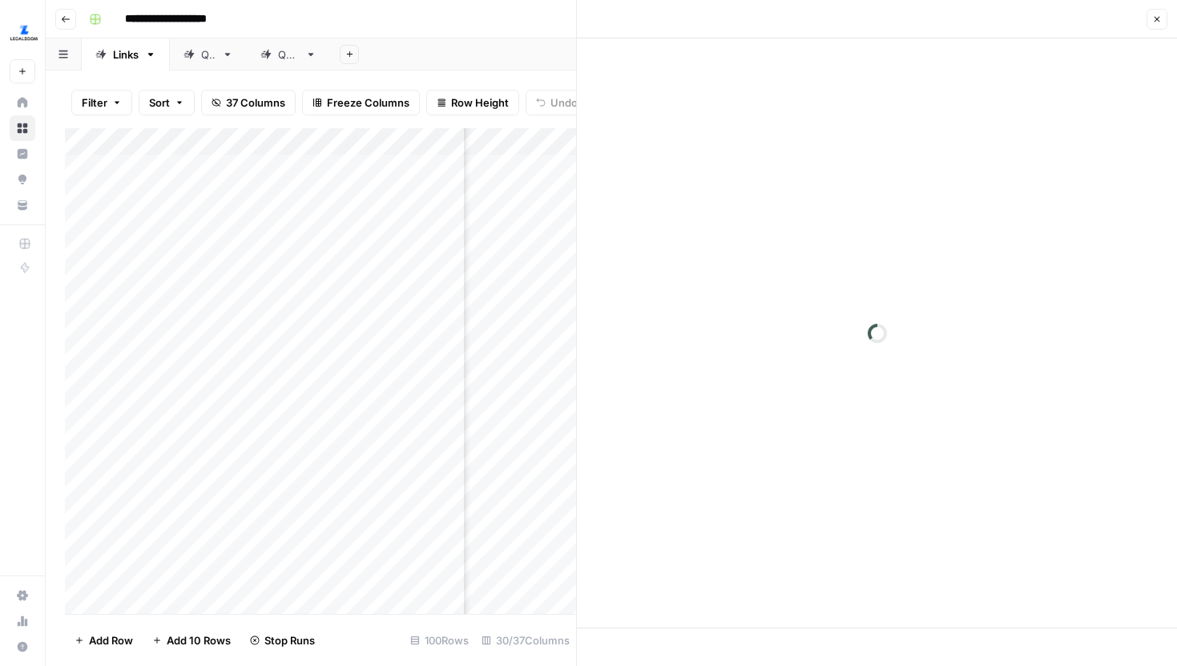
click at [1158, 14] on icon "button" at bounding box center [1157, 19] width 10 height 10
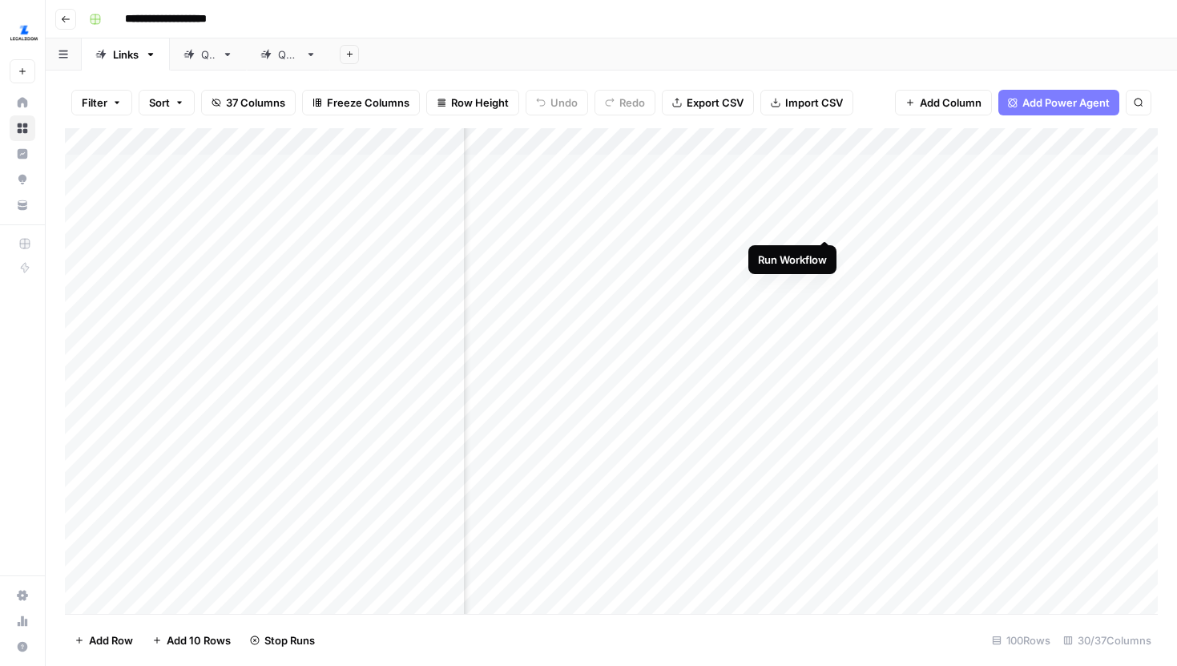
click at [828, 201] on div "Add Column" at bounding box center [611, 371] width 1093 height 486
click at [824, 248] on div "Add Column" at bounding box center [611, 371] width 1093 height 486
click at [825, 294] on div "Add Column" at bounding box center [611, 371] width 1093 height 486
click at [825, 334] on div "Add Column" at bounding box center [611, 371] width 1093 height 486
click at [825, 379] on div "Add Column" at bounding box center [611, 371] width 1093 height 486
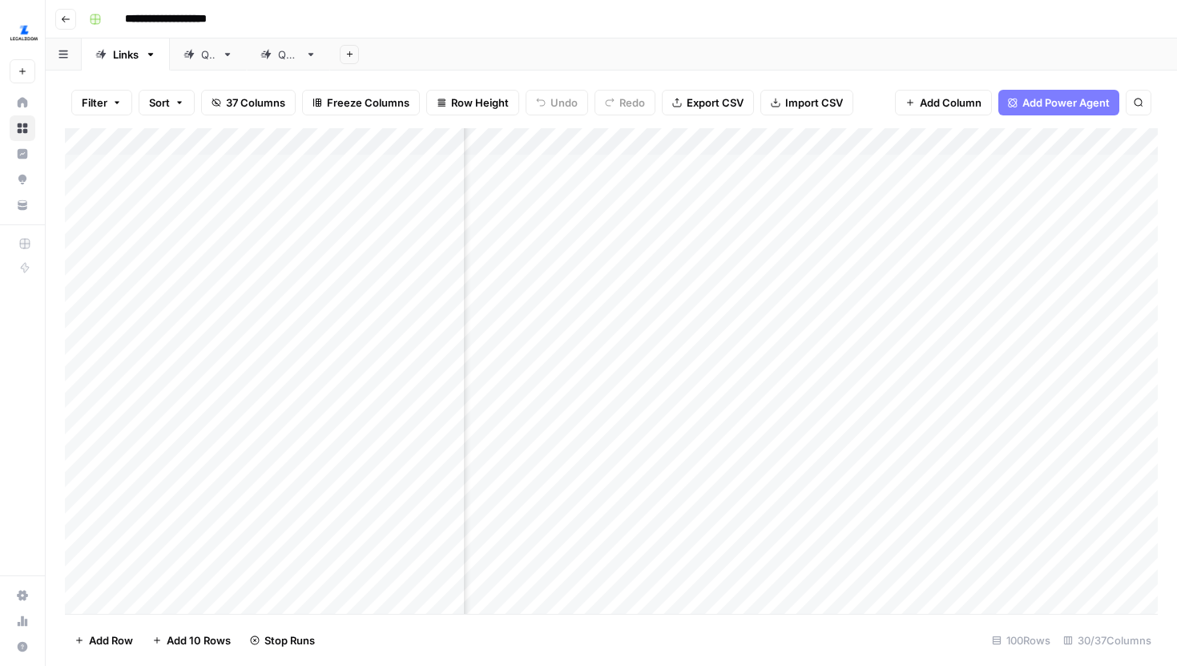
click at [825, 419] on div "Add Column" at bounding box center [611, 371] width 1093 height 486
click at [825, 452] on div "Add Column" at bounding box center [611, 371] width 1093 height 486
click at [828, 492] on div "Add Column" at bounding box center [611, 371] width 1093 height 486
click at [833, 502] on div "Add Column" at bounding box center [611, 371] width 1093 height 486
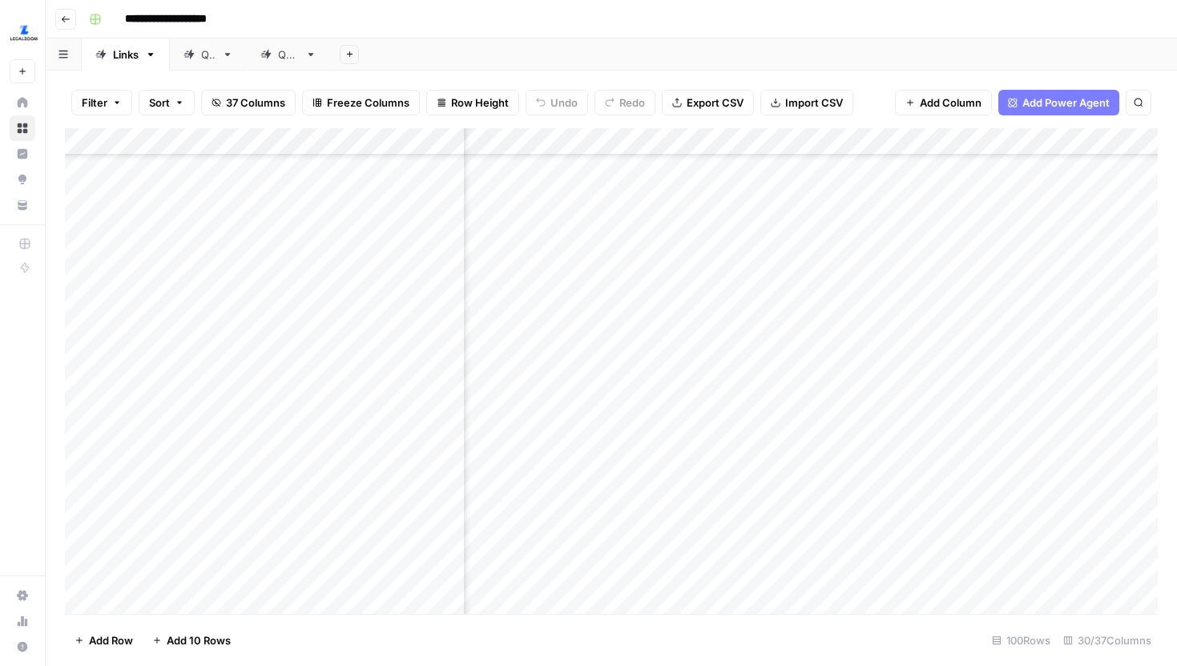
click at [889, 430] on div "Add Column" at bounding box center [611, 371] width 1093 height 486
click at [888, 468] on div "Add Column" at bounding box center [611, 371] width 1093 height 486
click at [886, 515] on div "Add Column" at bounding box center [611, 371] width 1093 height 486
click at [883, 547] on div "Add Column" at bounding box center [611, 371] width 1093 height 486
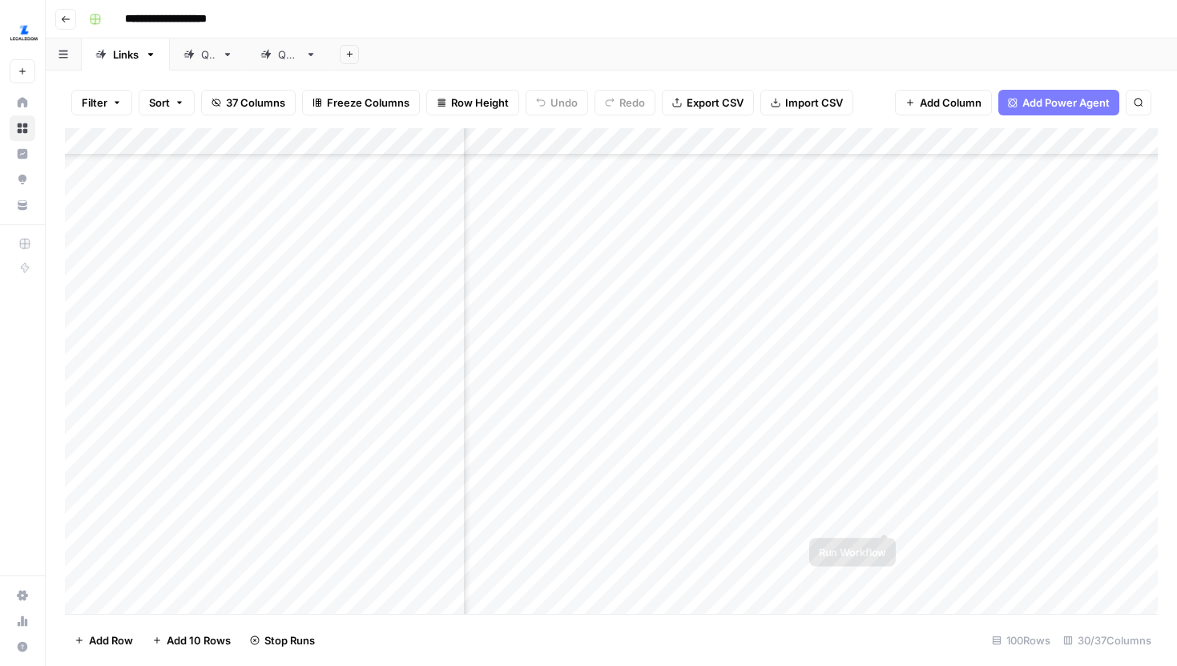
click at [892, 500] on div "Add Column" at bounding box center [611, 371] width 1093 height 486
click at [887, 541] on div "Add Column" at bounding box center [611, 371] width 1093 height 486
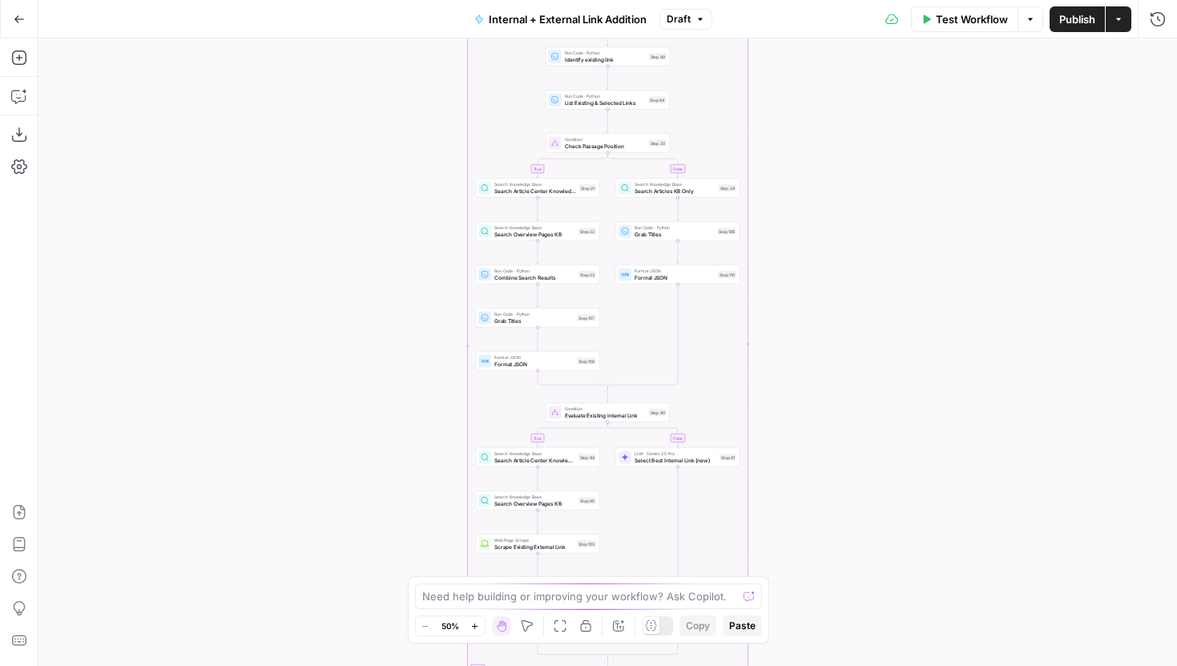
click at [694, 19] on button "Draft" at bounding box center [686, 19] width 53 height 21
click at [699, 15] on icon "button" at bounding box center [701, 19] width 10 height 10
click at [478, 627] on icon "button" at bounding box center [474, 626] width 9 height 9
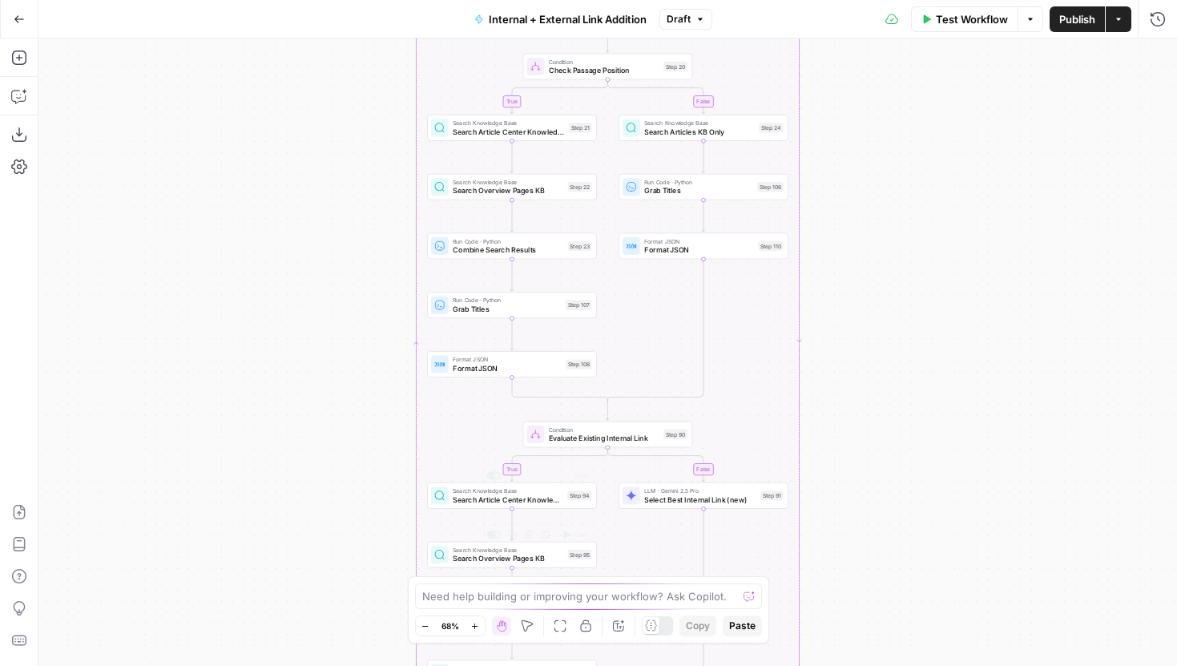
drag, startPoint x: 910, startPoint y: 457, endPoint x: 913, endPoint y: 131, distance: 326.2
click at [913, 131] on div "true false true false true false Workflow Set Inputs Inputs Run Code · Python G…" at bounding box center [607, 351] width 1139 height 627
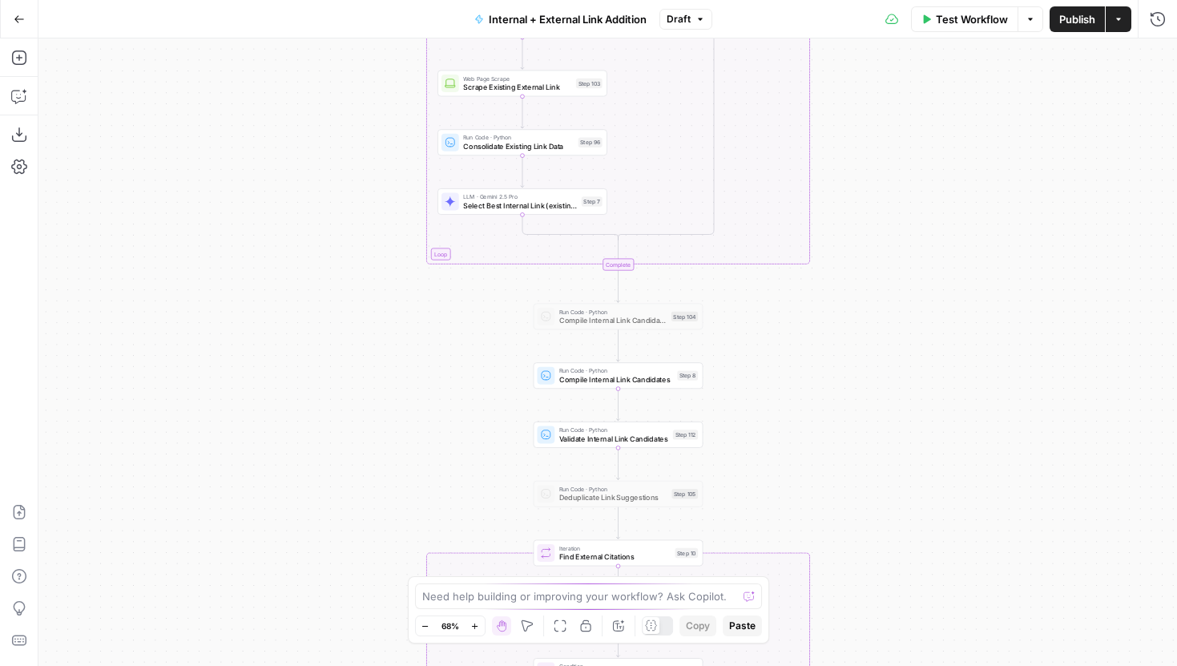
drag, startPoint x: 841, startPoint y: 355, endPoint x: 851, endPoint y: 188, distance: 167.8
click at [851, 188] on div "true false true false true false Workflow Set Inputs Inputs Run Code · Python G…" at bounding box center [607, 351] width 1139 height 627
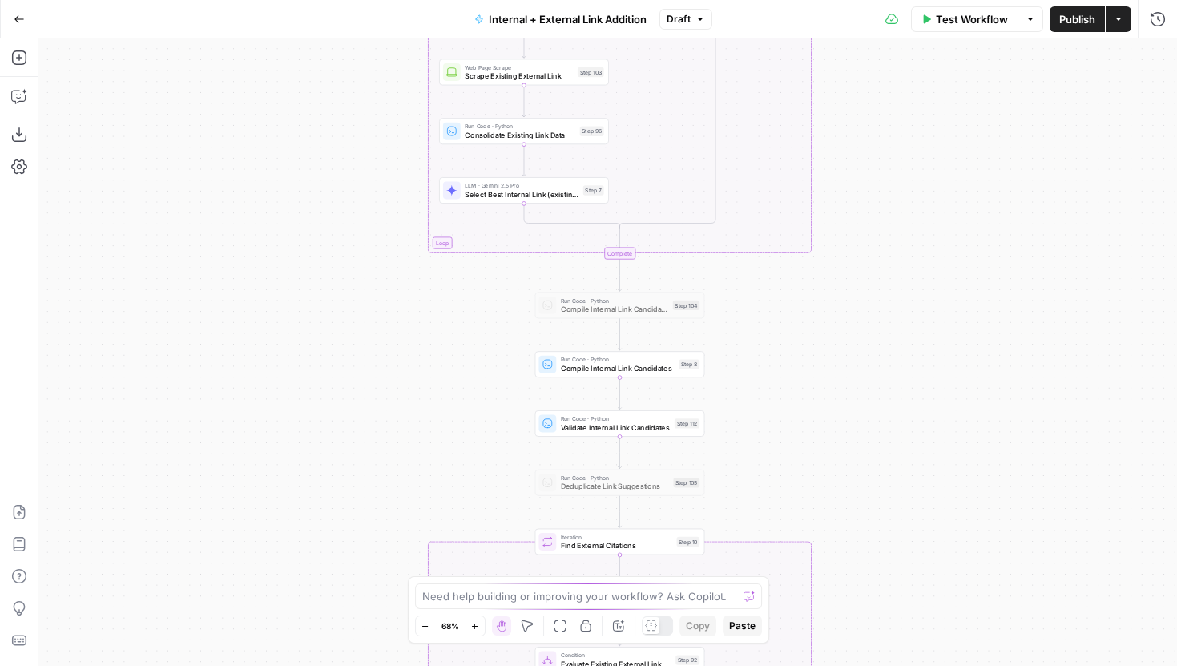
drag, startPoint x: 809, startPoint y: 454, endPoint x: 809, endPoint y: 292, distance: 162.7
click at [809, 292] on div "true false true false true false Workflow Set Inputs Inputs Run Code · Python G…" at bounding box center [607, 351] width 1139 height 627
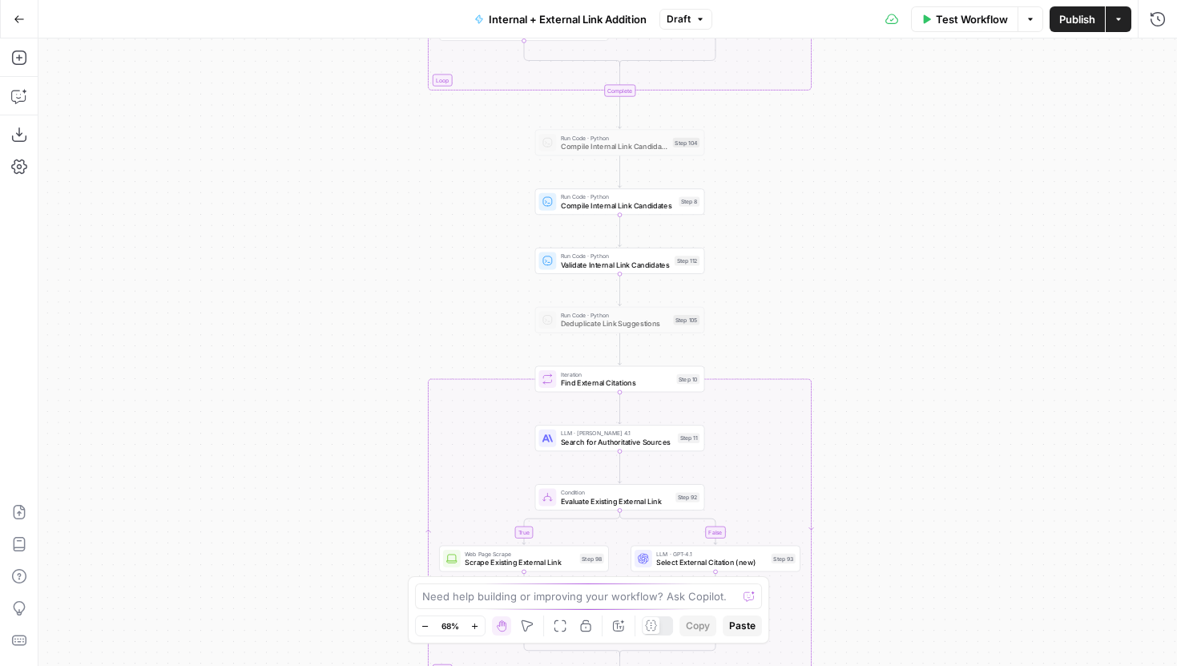
click at [678, 14] on span "Draft" at bounding box center [679, 19] width 24 height 14
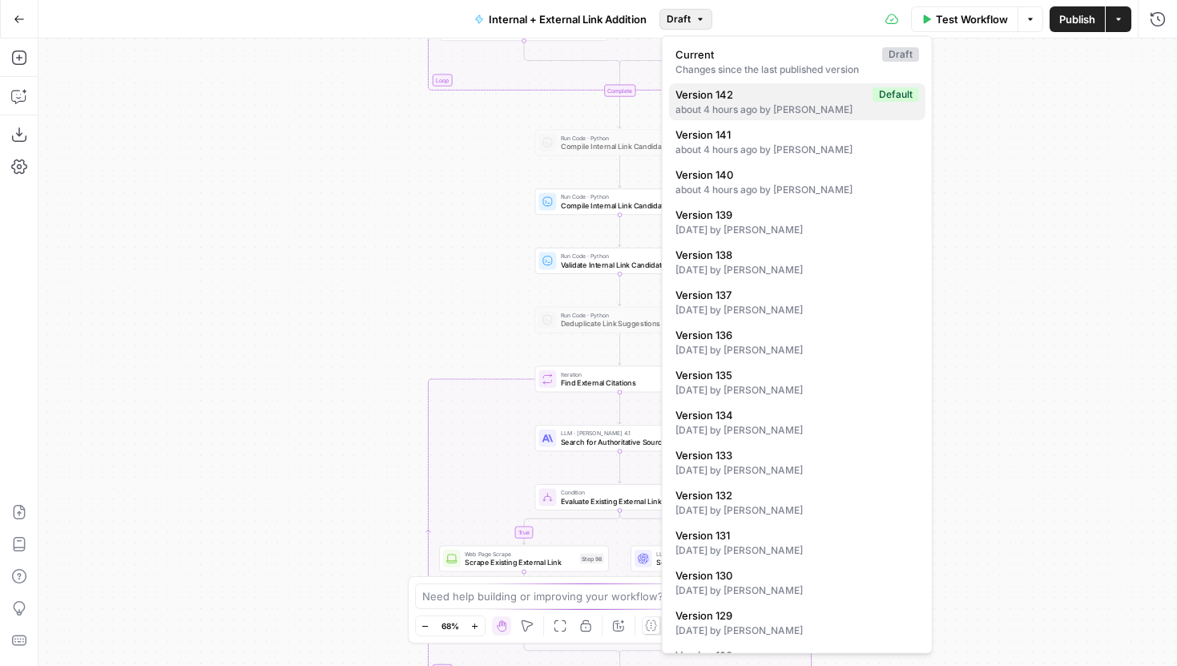
click at [744, 95] on span "Version 142" at bounding box center [771, 95] width 191 height 16
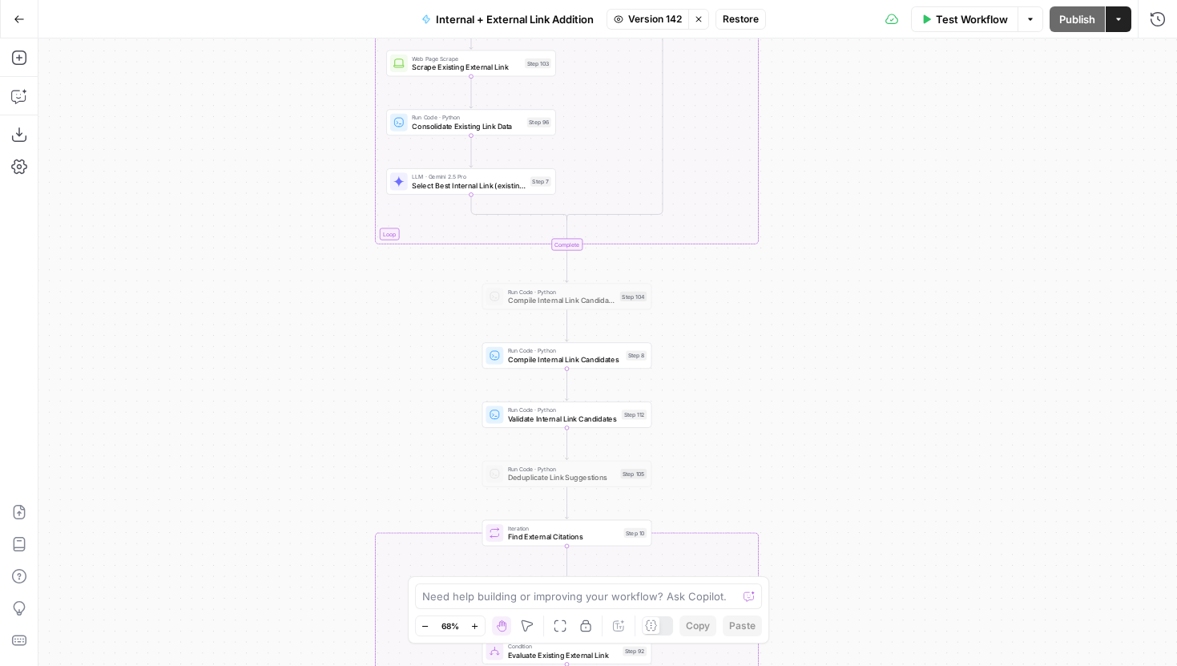
drag, startPoint x: 496, startPoint y: 183, endPoint x: 418, endPoint y: 385, distance: 216.4
click at [418, 385] on div "true false true false true false Workflow Set Inputs Inputs Run Code · Python G…" at bounding box center [607, 351] width 1139 height 627
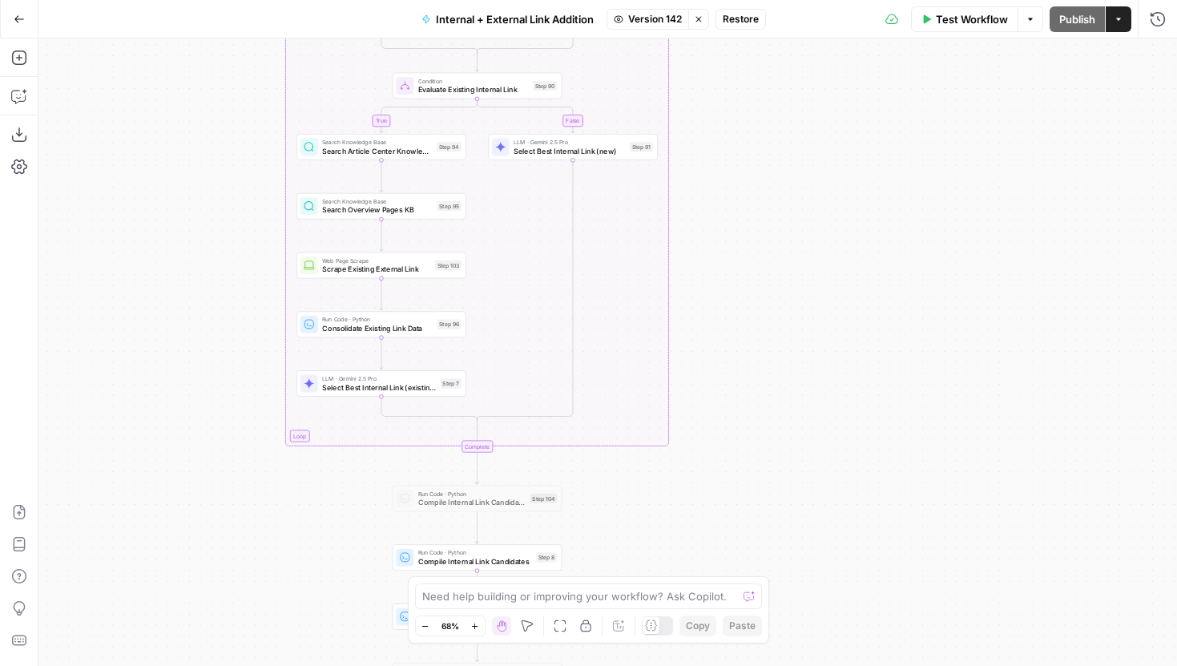
drag, startPoint x: 890, startPoint y: 201, endPoint x: 803, endPoint y: 349, distance: 171.0
click at [825, 353] on div "true false true false true false Workflow Set Inputs Inputs Run Code · Python G…" at bounding box center [607, 351] width 1139 height 627
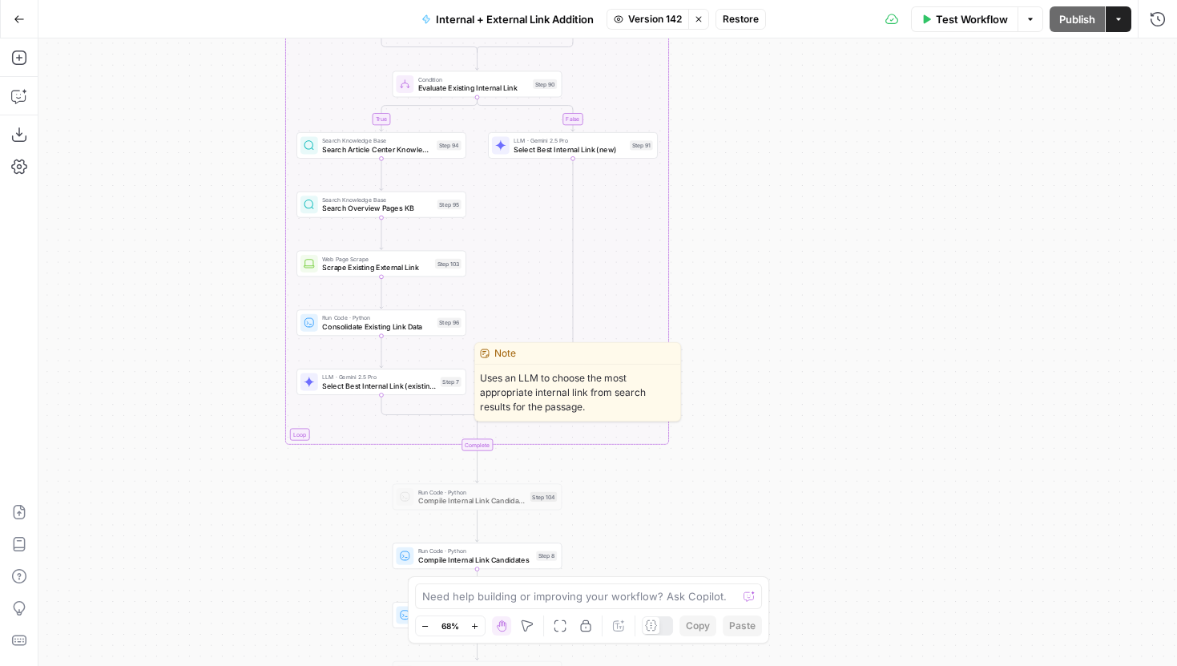
click at [411, 383] on span "Select Best Internal Link (existing)" at bounding box center [379, 385] width 114 height 11
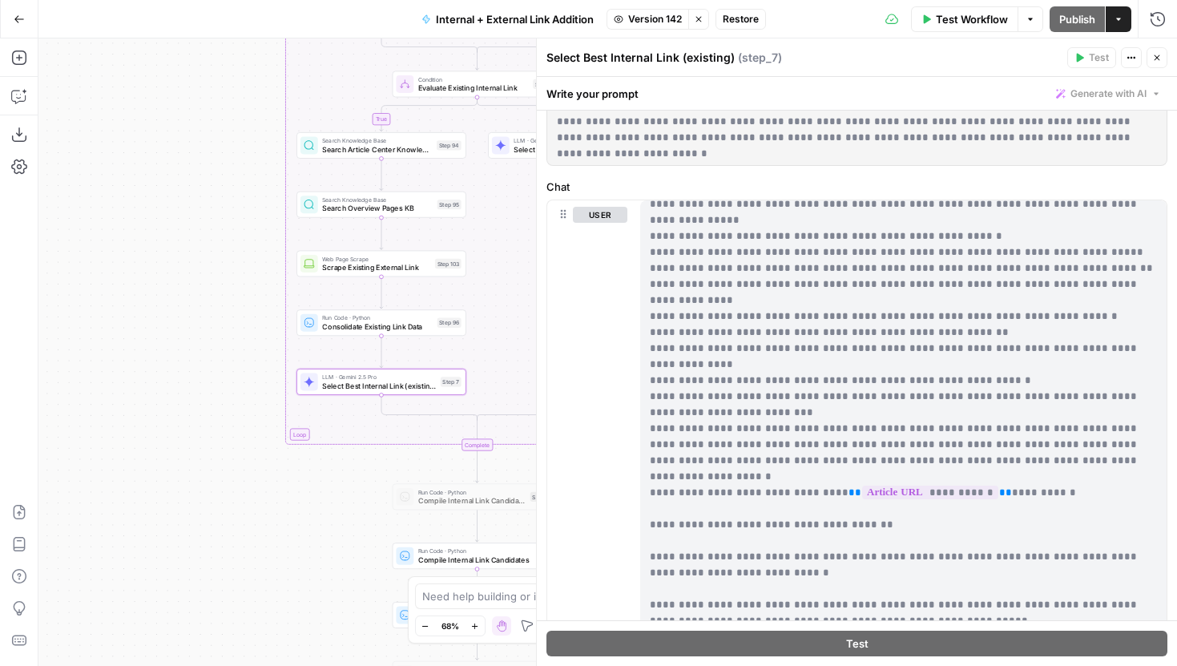
scroll to position [1422, 0]
click at [653, 30] on div "Internal + External Link Addition Version 142 Stop viewing Restore" at bounding box center [589, 19] width 354 height 26
click at [651, 23] on span "Version 142" at bounding box center [655, 19] width 54 height 14
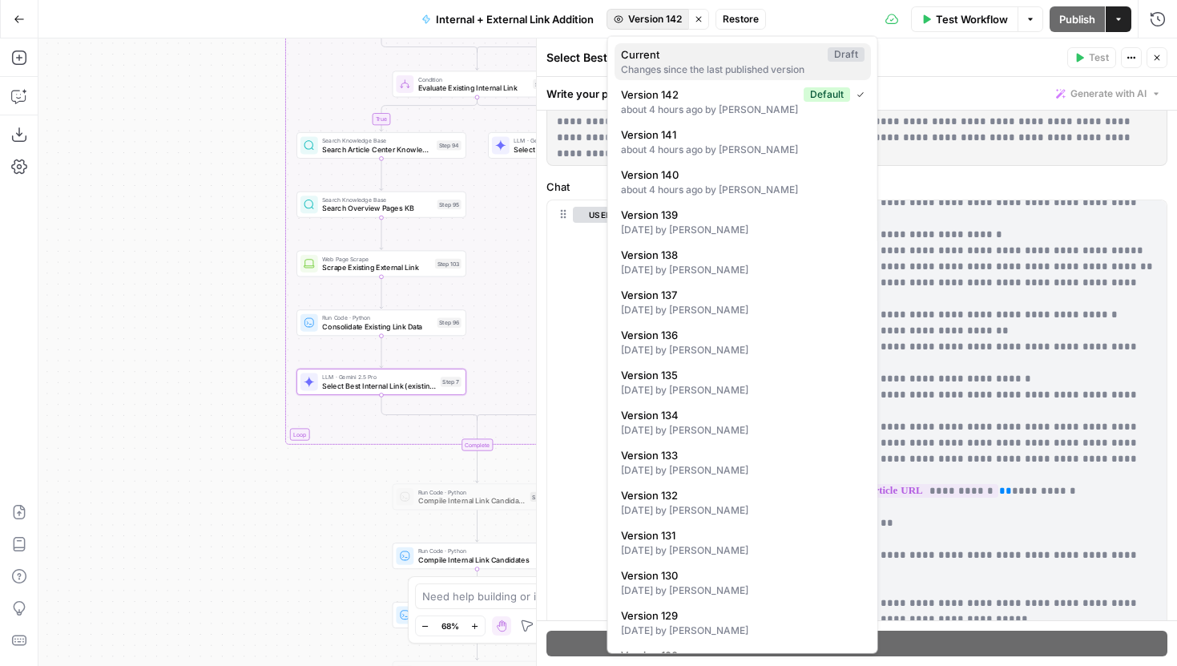
click at [656, 63] on div "Changes since the last published version" at bounding box center [743, 70] width 244 height 14
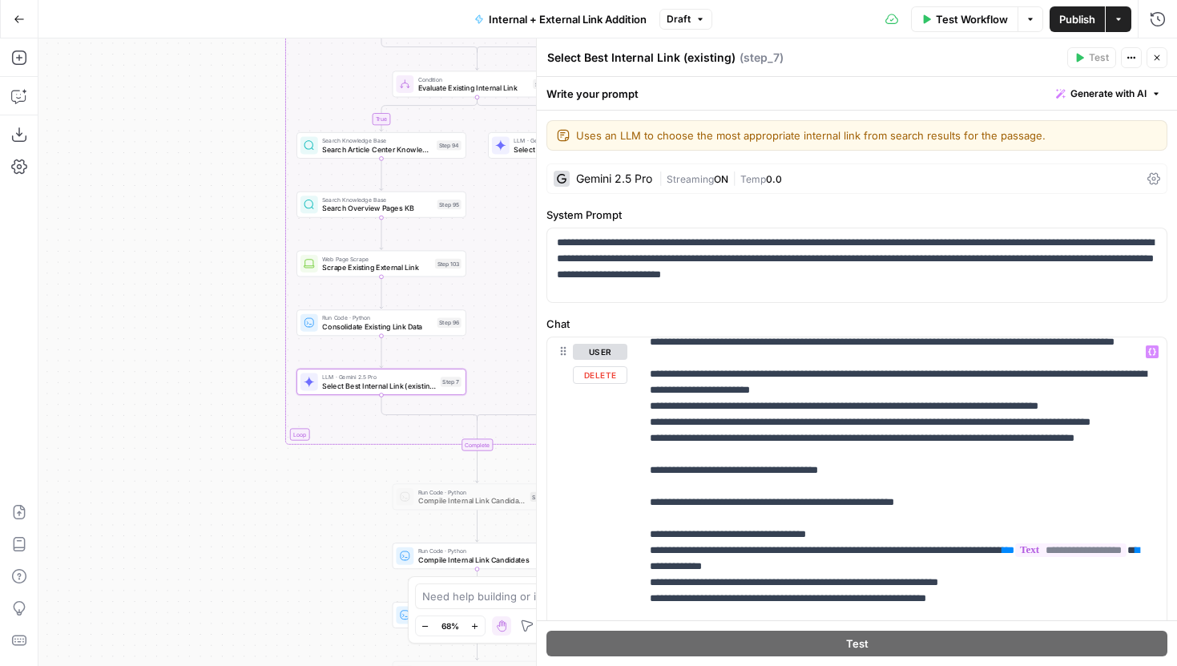
scroll to position [1559, 0]
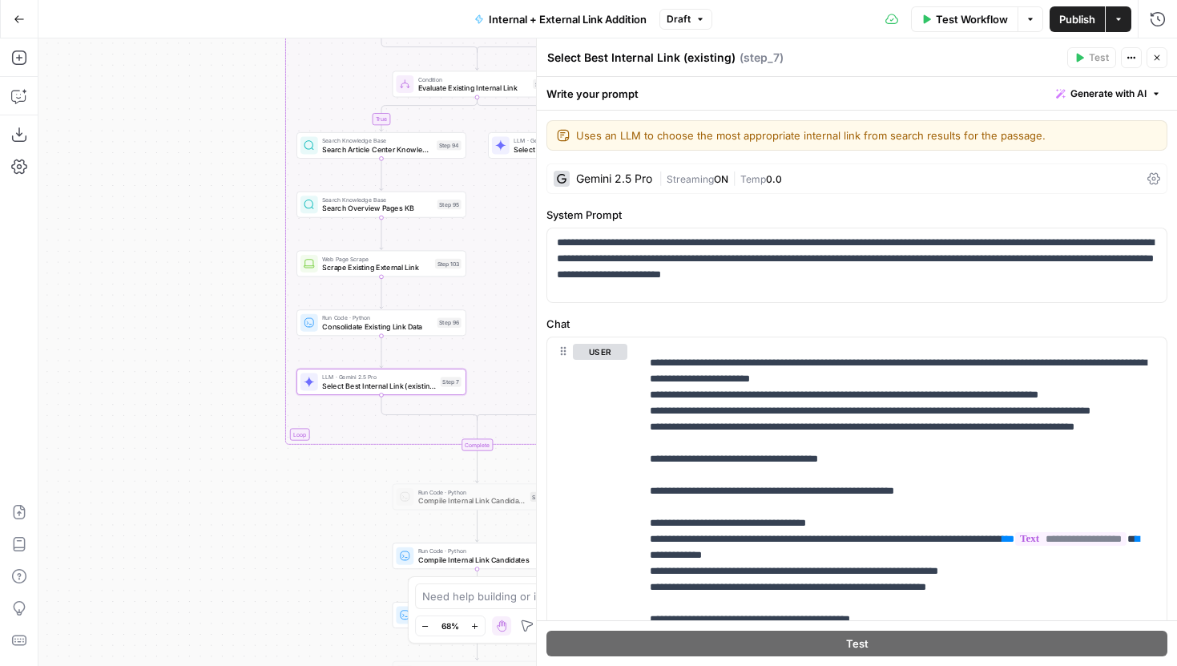
click at [1153, 58] on span "E" at bounding box center [1152, 53] width 12 height 14
click at [1067, 22] on span "Publish" at bounding box center [1077, 19] width 36 height 16
